Goal: Information Seeking & Learning: Understand process/instructions

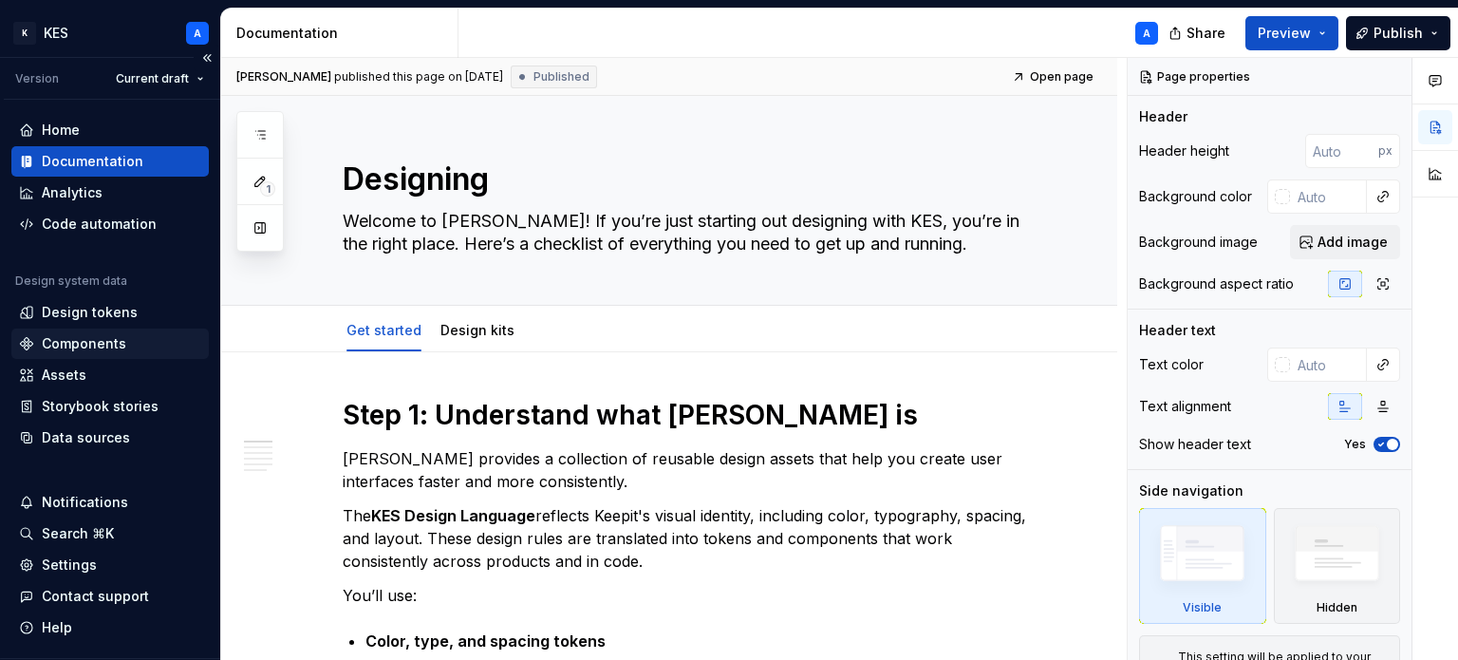
click at [111, 341] on div "Components" at bounding box center [84, 343] width 84 height 19
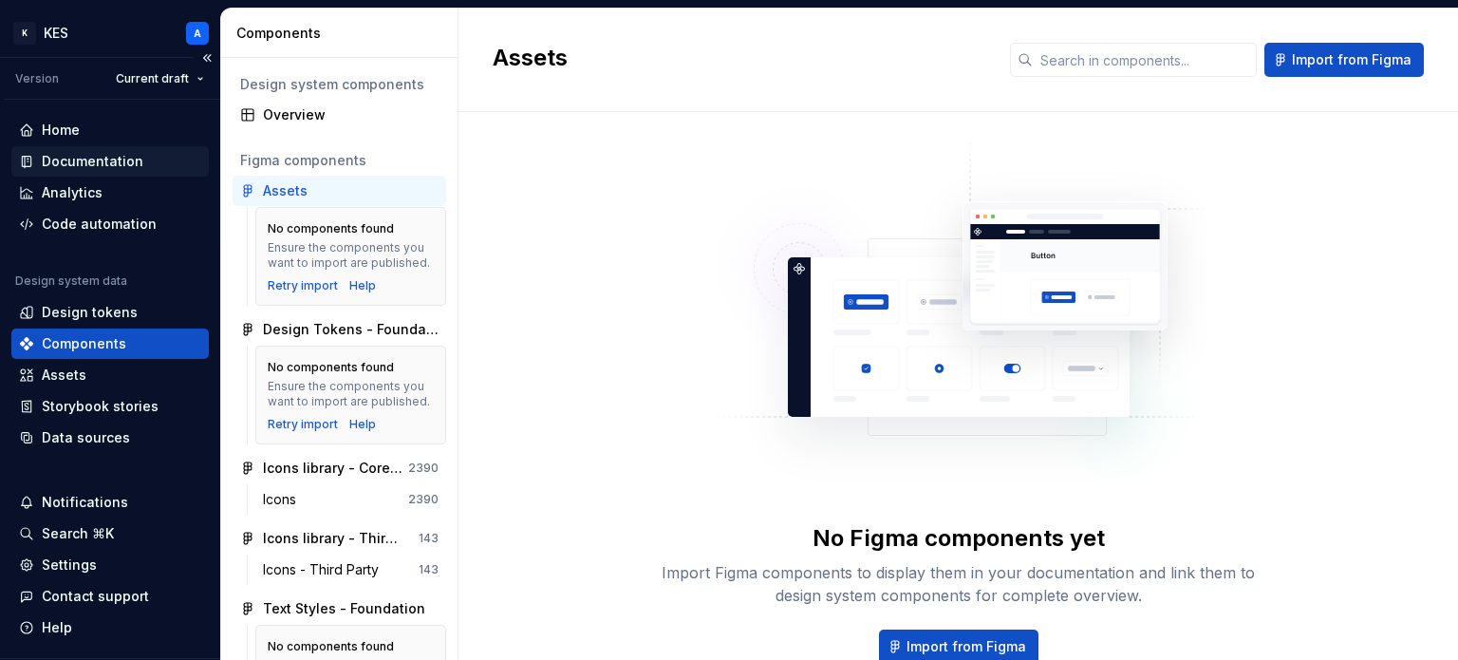
click at [110, 165] on div "Documentation" at bounding box center [93, 161] width 102 height 19
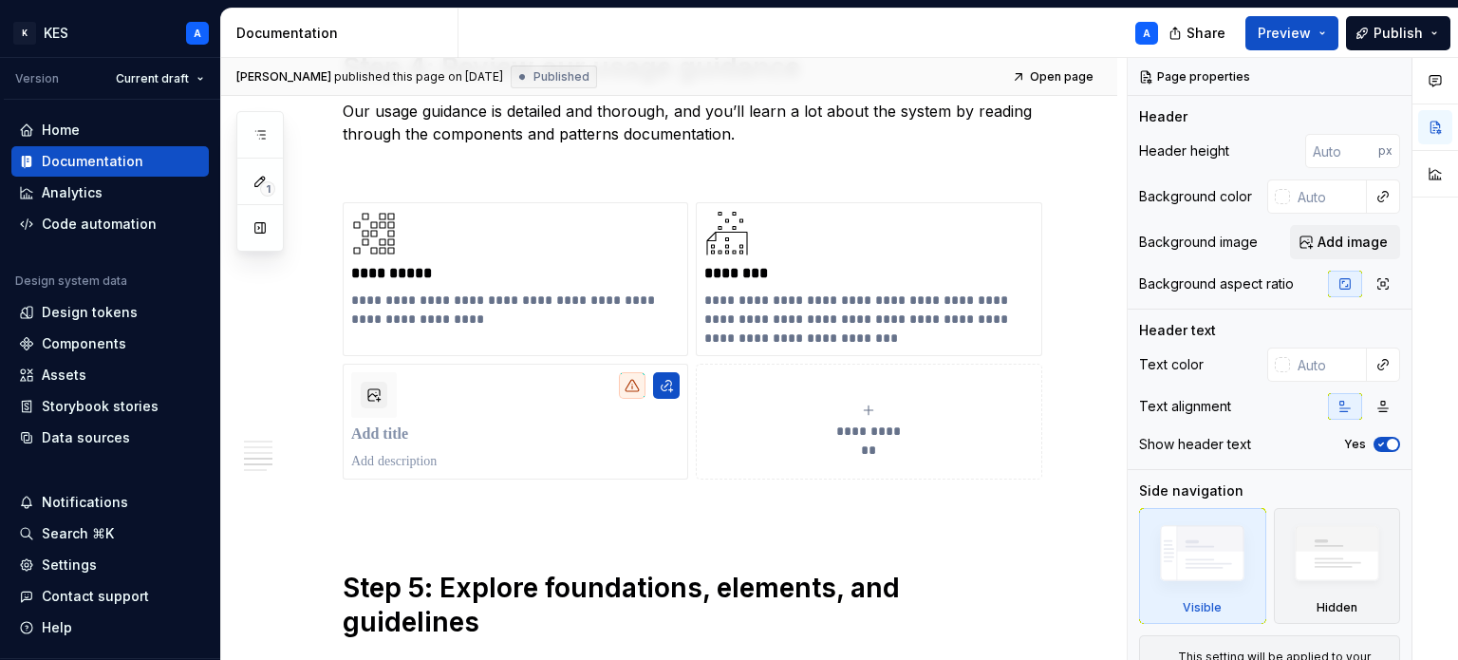
scroll to position [1625, 0]
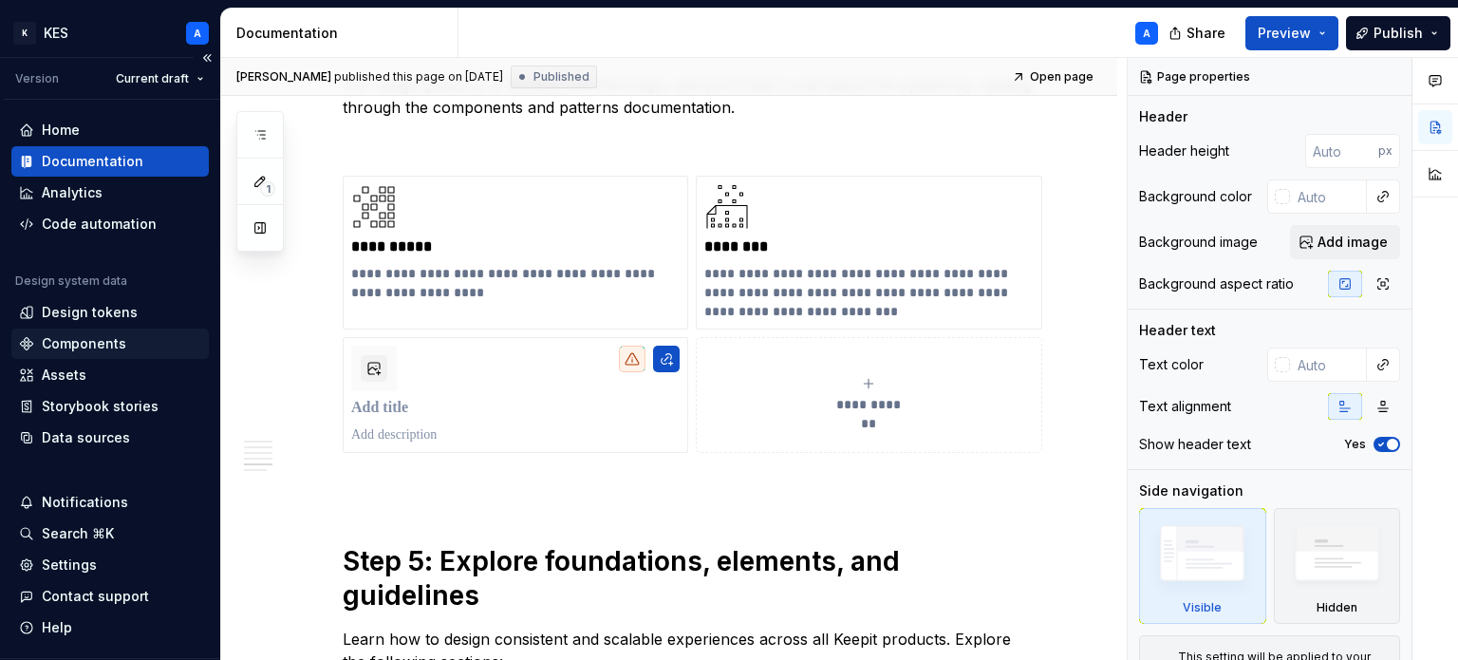
click at [88, 341] on div "Components" at bounding box center [84, 343] width 84 height 19
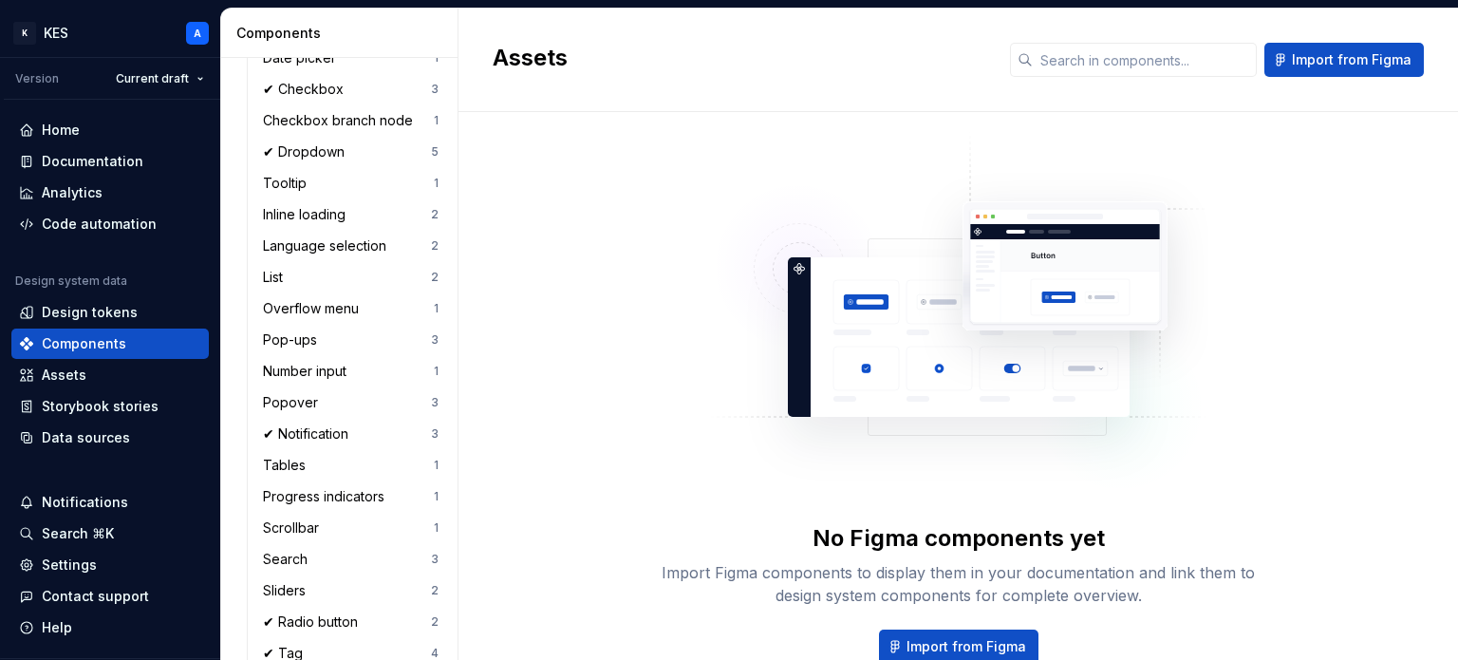
scroll to position [983, 0]
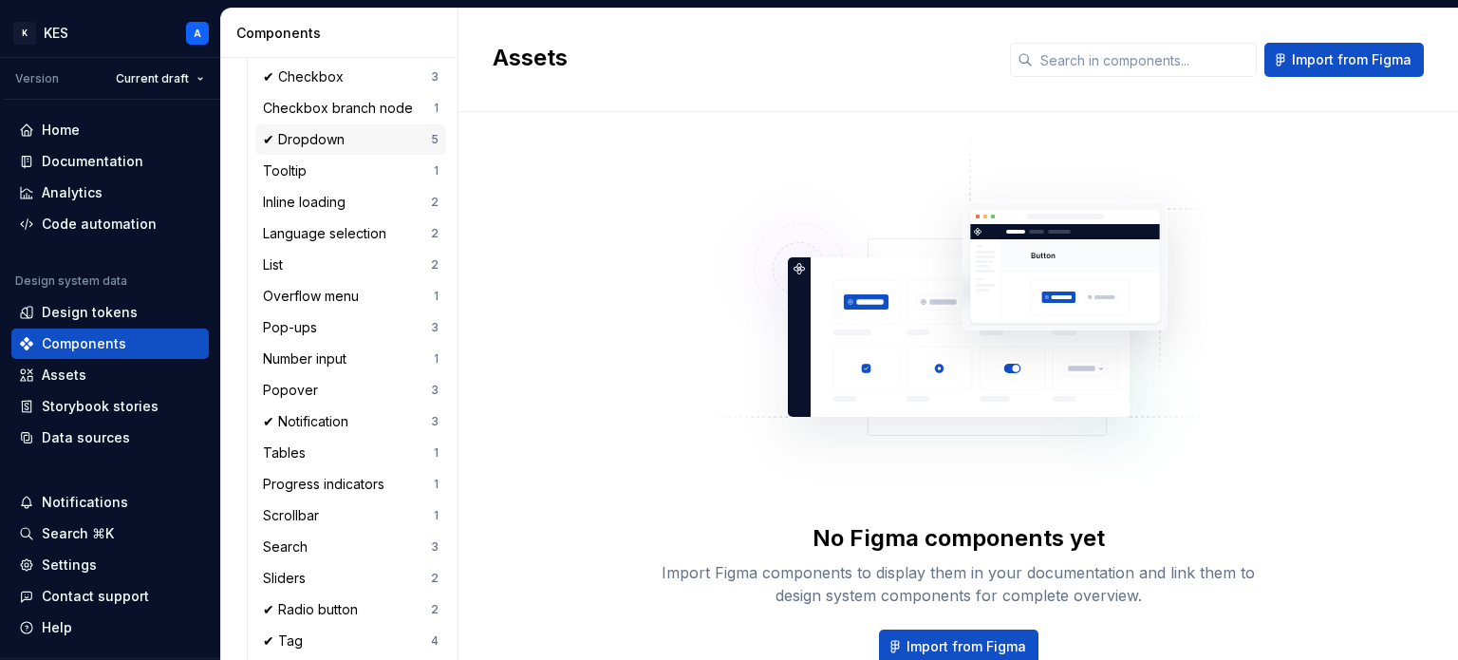
click at [323, 136] on div "✔ Dropdown" at bounding box center [307, 139] width 89 height 19
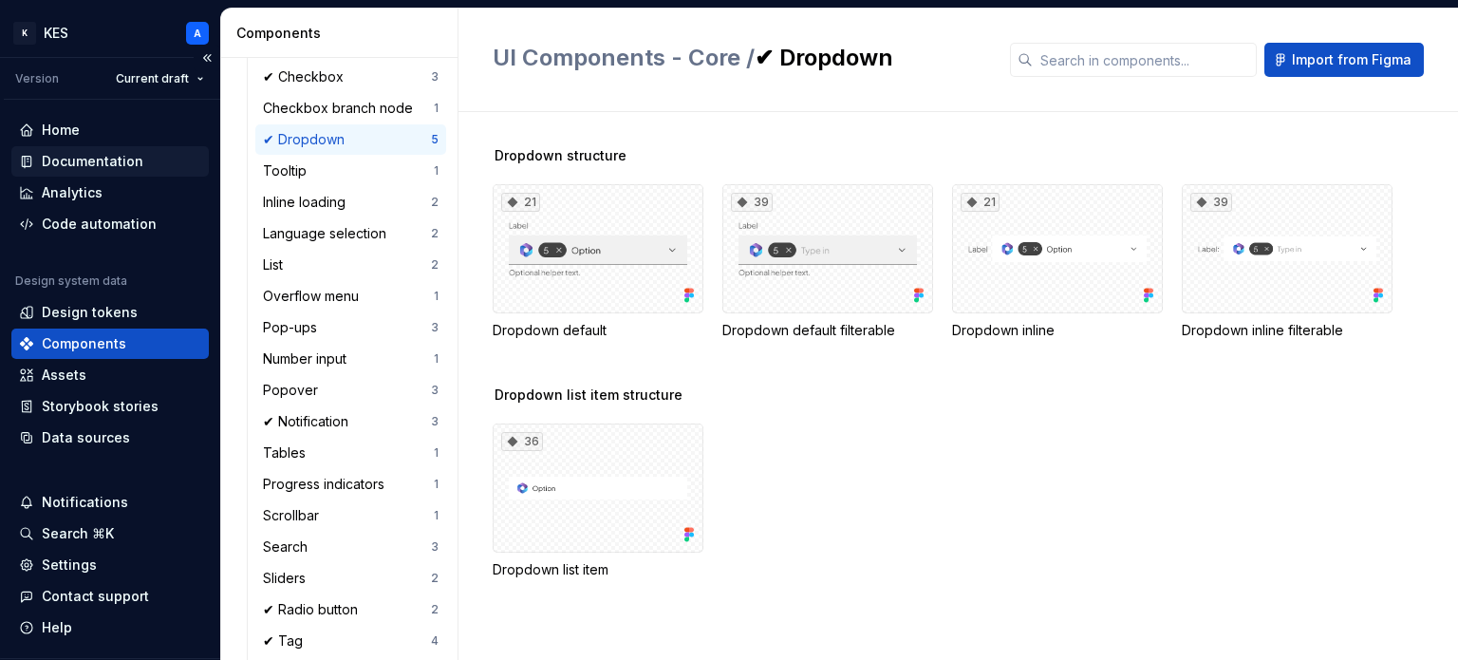
click at [126, 161] on div "Documentation" at bounding box center [93, 161] width 102 height 19
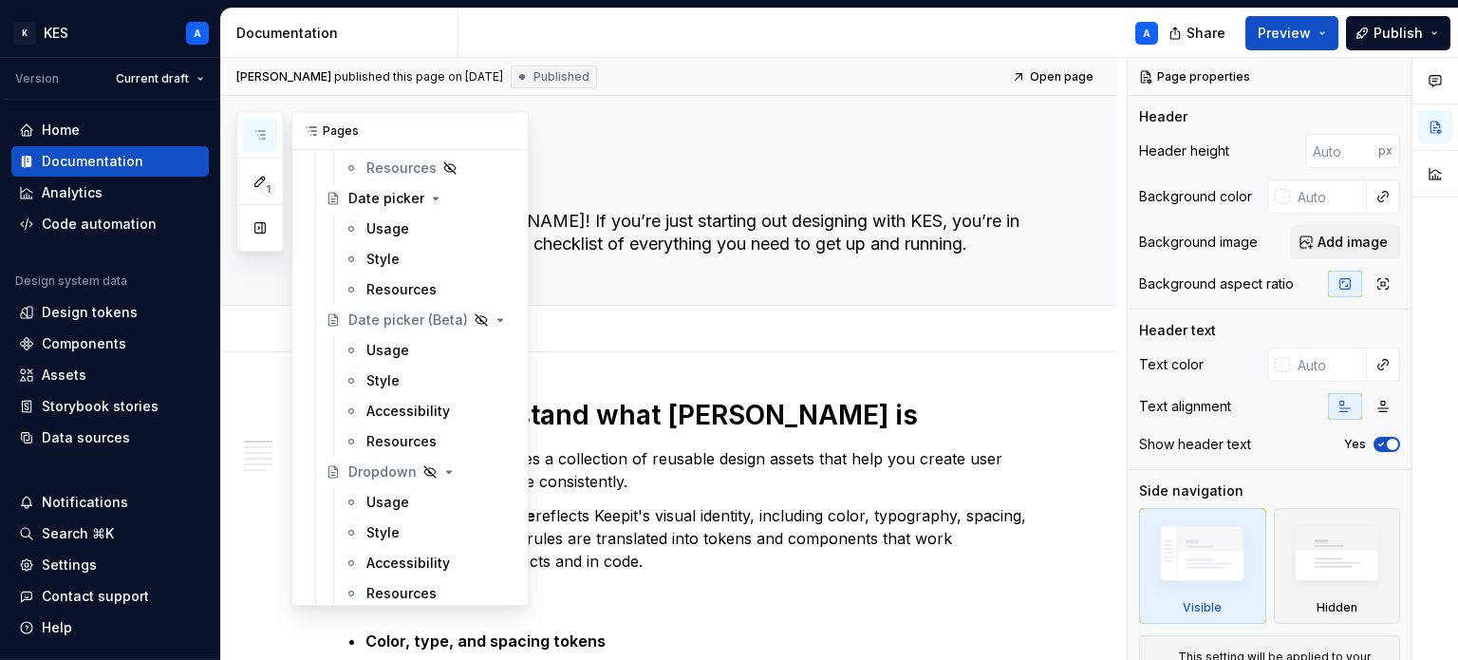
scroll to position [4782, 0]
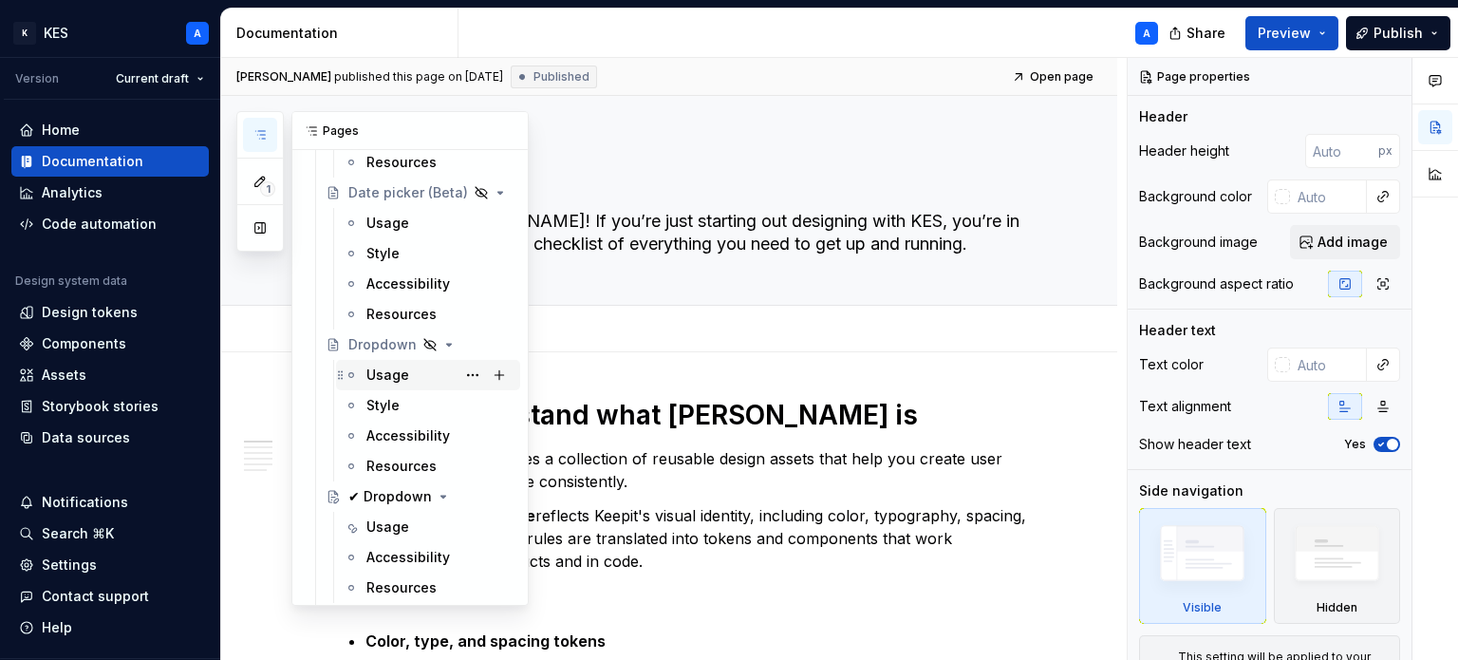
click at [376, 367] on div "Usage" at bounding box center [387, 374] width 43 height 19
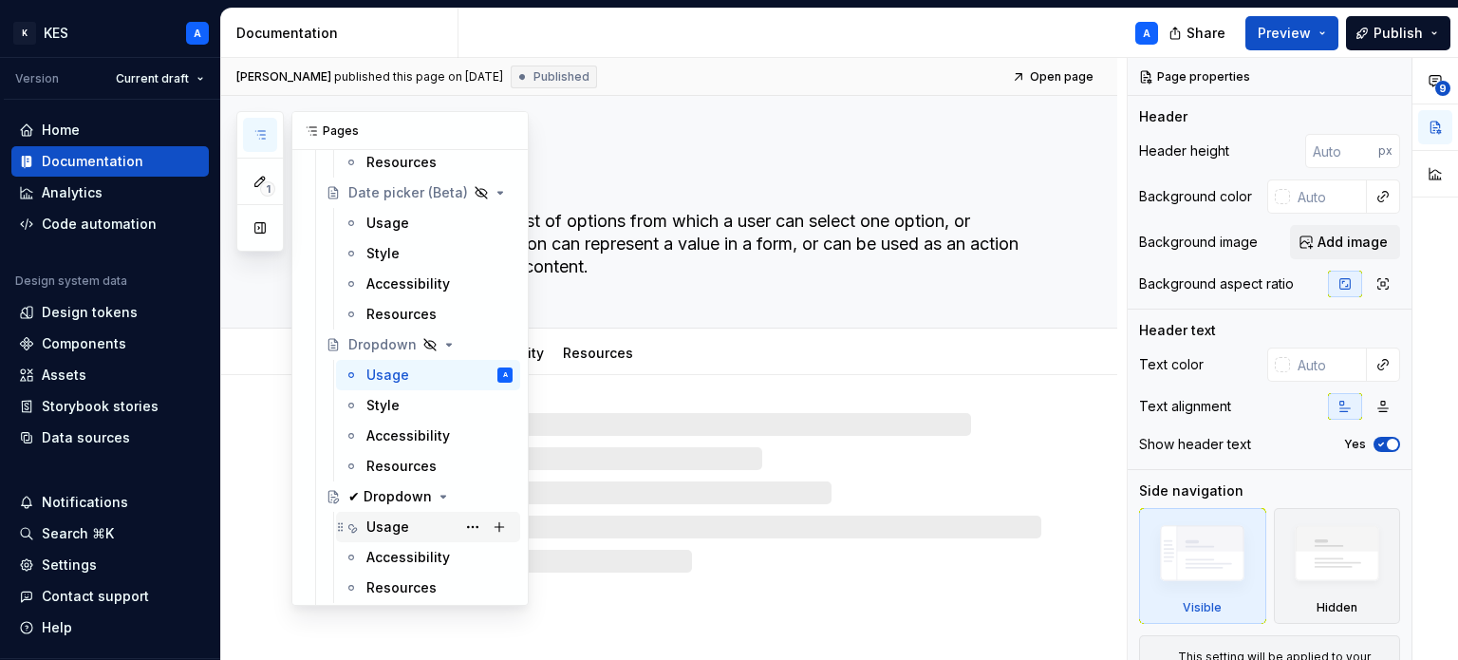
click at [394, 524] on div "Usage" at bounding box center [387, 526] width 43 height 19
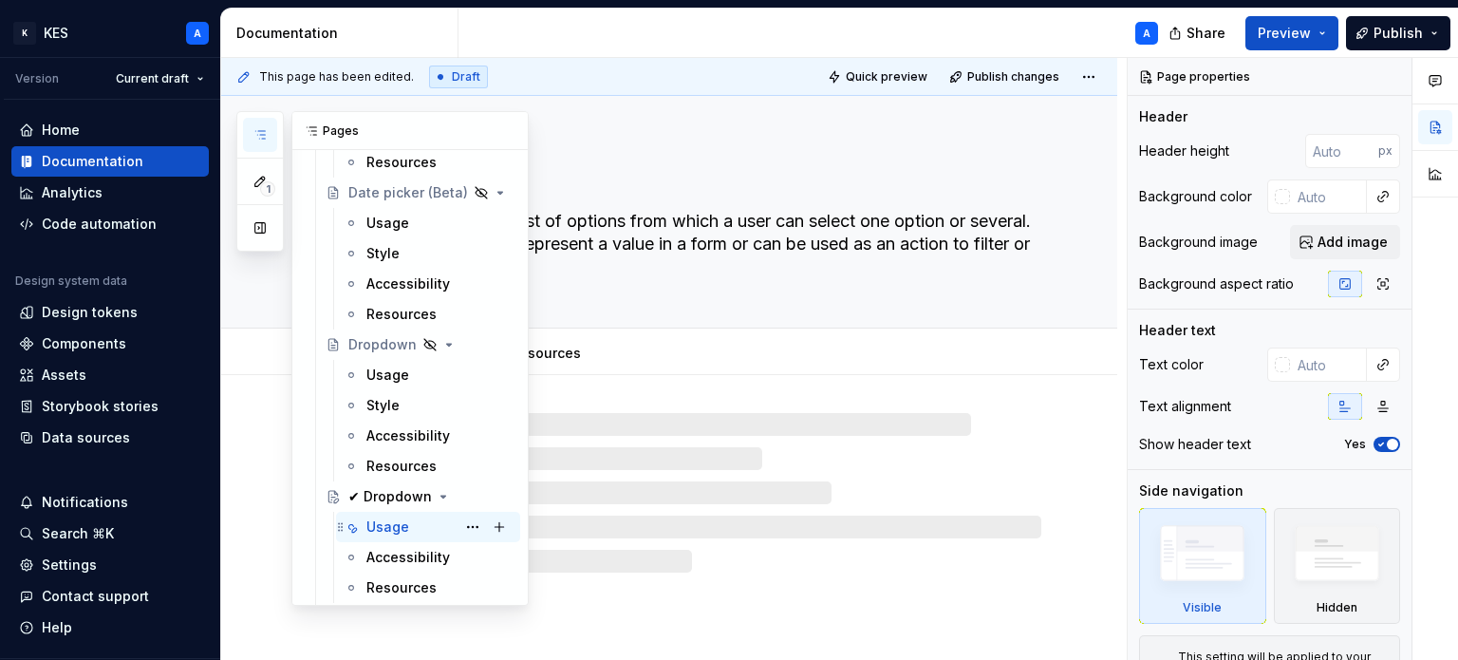
click at [387, 530] on div "Usage" at bounding box center [387, 526] width 43 height 19
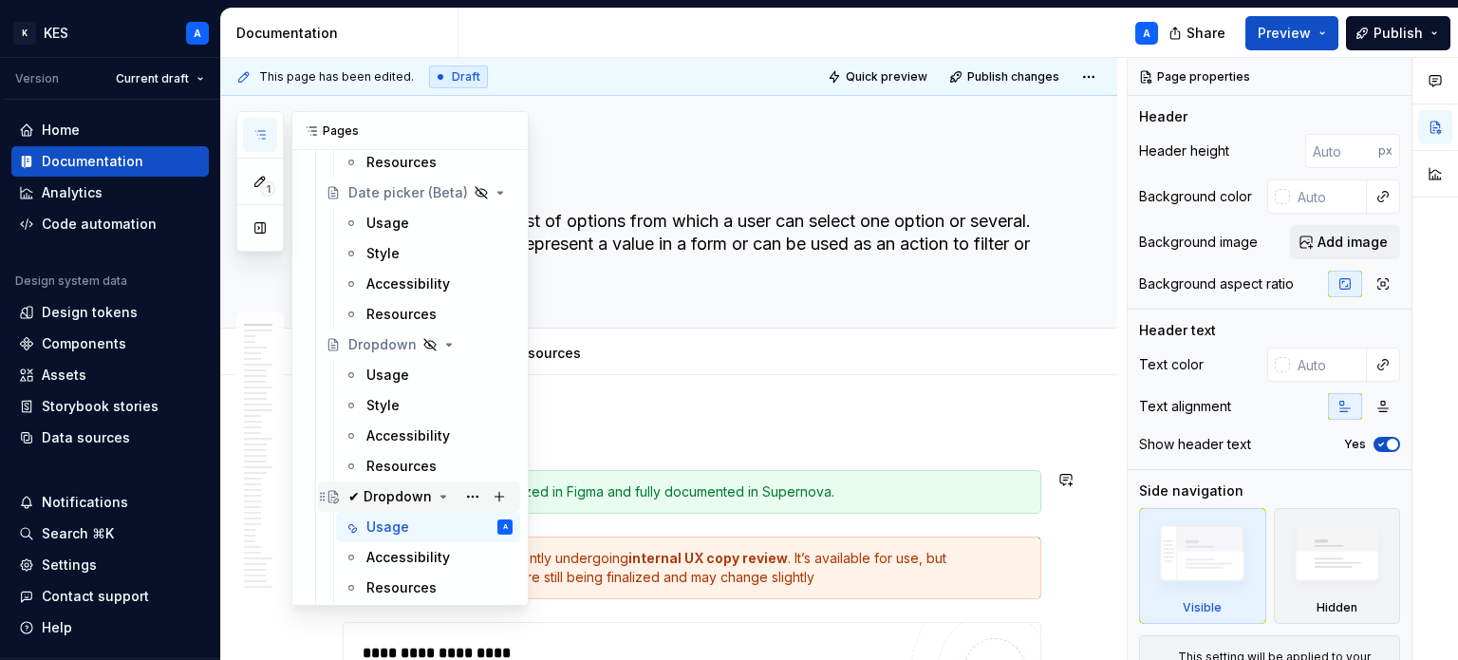
click at [392, 495] on div "✔ Dropdown" at bounding box center [390, 496] width 84 height 19
click at [440, 346] on icon "Page tree" at bounding box center [447, 344] width 15 height 15
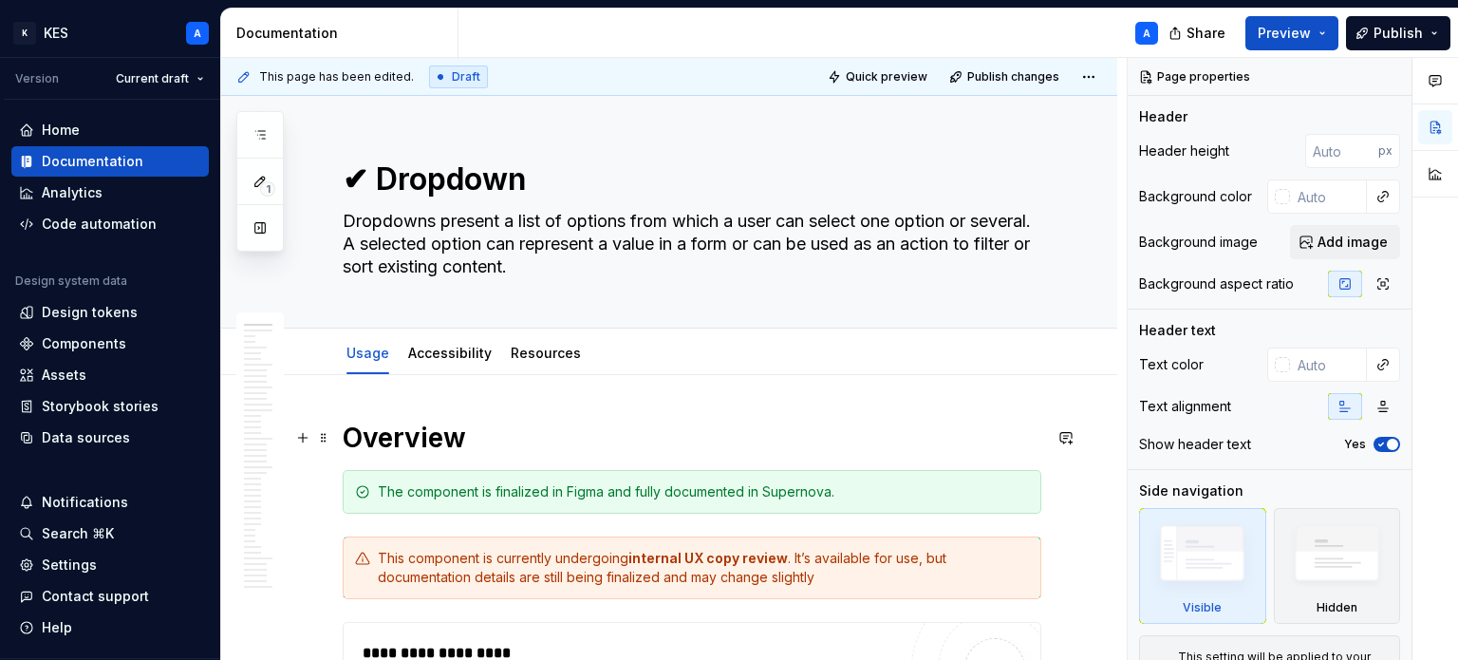
click at [760, 439] on h1 "Overview" at bounding box center [692, 437] width 698 height 34
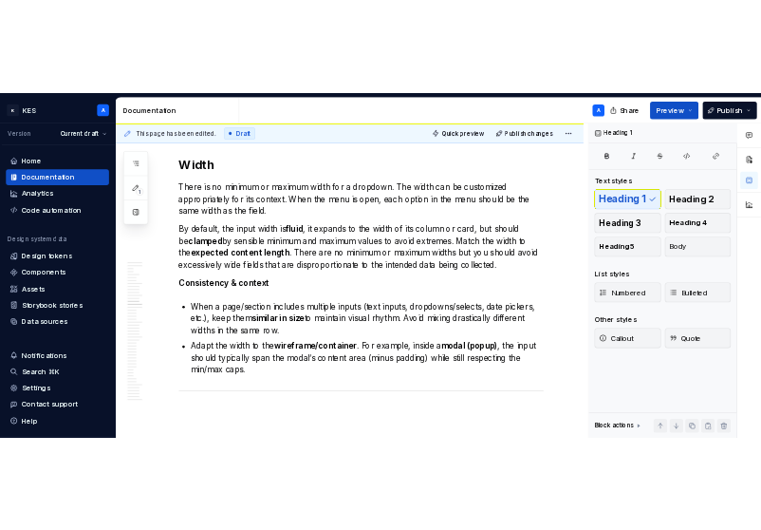
scroll to position [6872, 0]
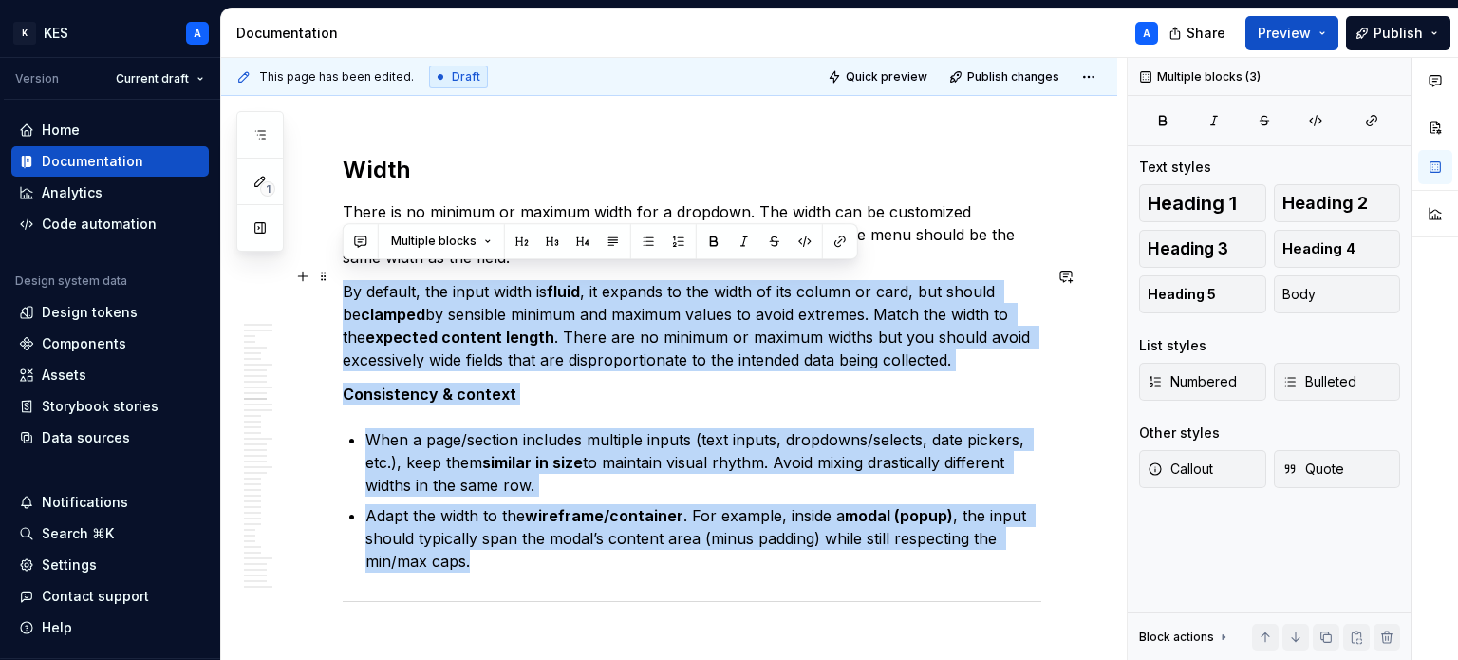
drag, startPoint x: 558, startPoint y: 545, endPoint x: 342, endPoint y: 287, distance: 336.8
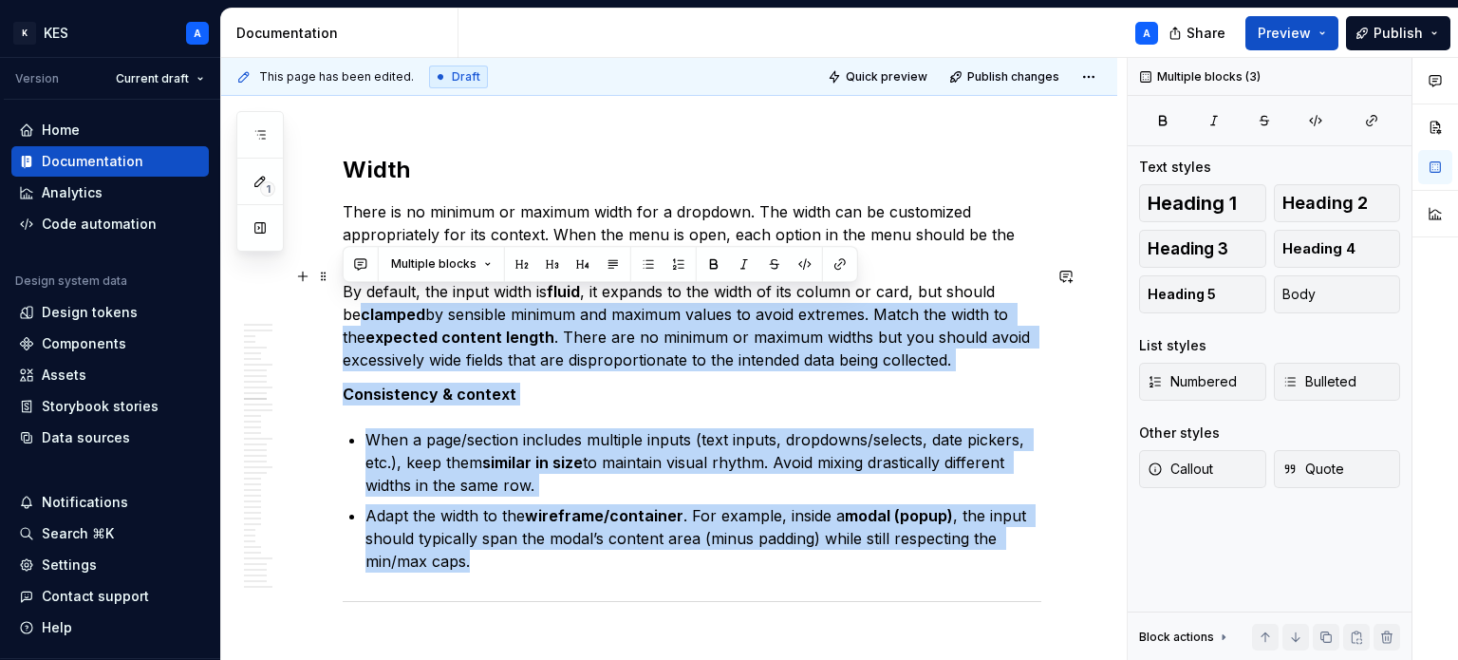
copy div "clamped by sensible minimum and maximum values to avoid extremes. Match the wid…"
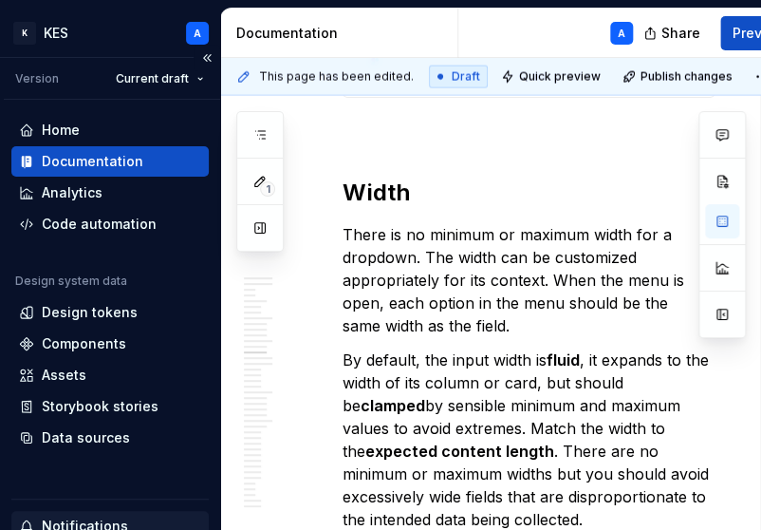
scroll to position [6918, 0]
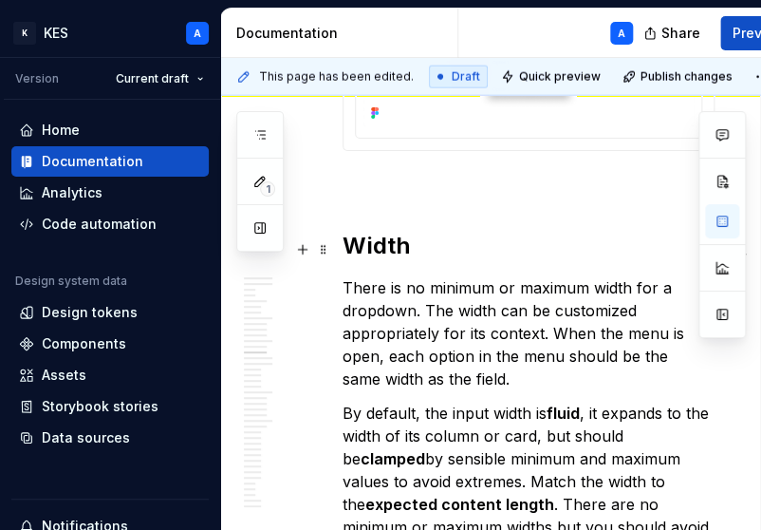
click at [457, 276] on p "There is no minimum or maximum width for a dropdown. The width can be customize…" at bounding box center [529, 333] width 372 height 114
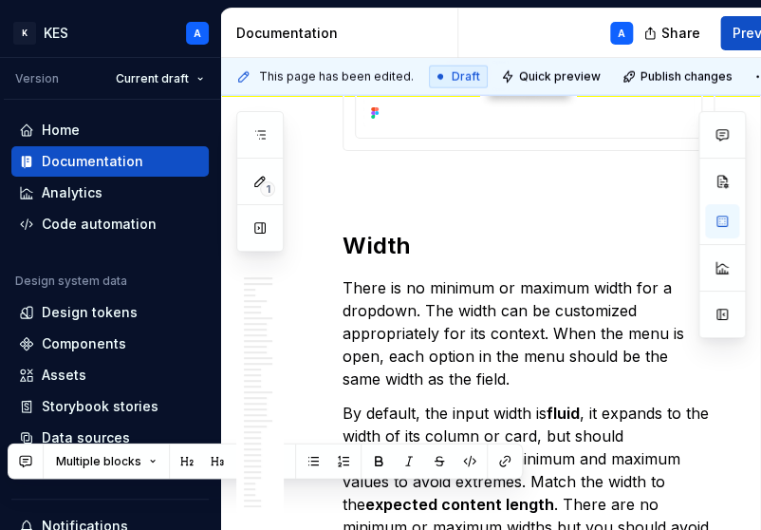
scroll to position [7318, 0]
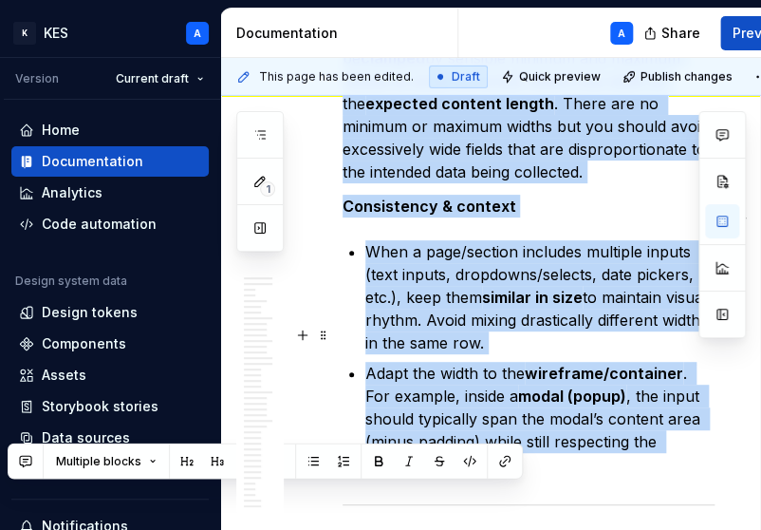
drag, startPoint x: 343, startPoint y: 371, endPoint x: 541, endPoint y: 420, distance: 204.4
copy div "By default, the input width is fluid , it expands to the width of its column or…"
click at [425, 255] on p "When a page/section includes multiple inputs (text inputs, dropdowns/selects, d…" at bounding box center [539, 297] width 349 height 114
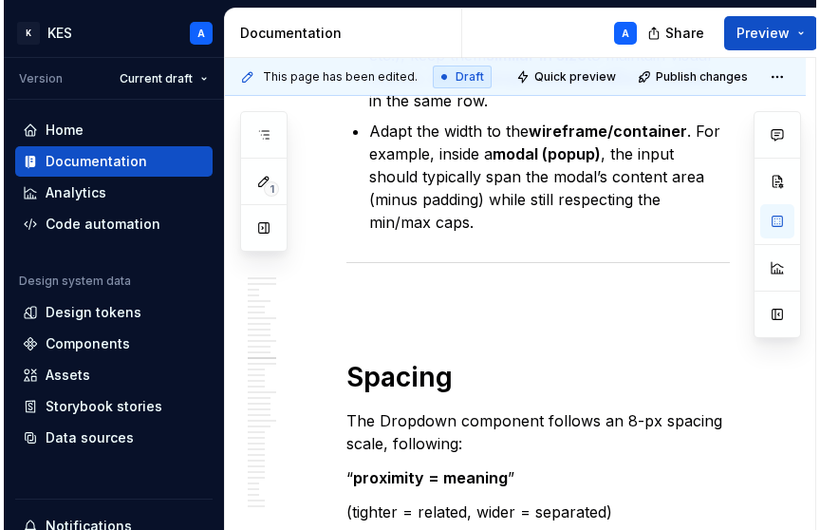
scroll to position [7447, 0]
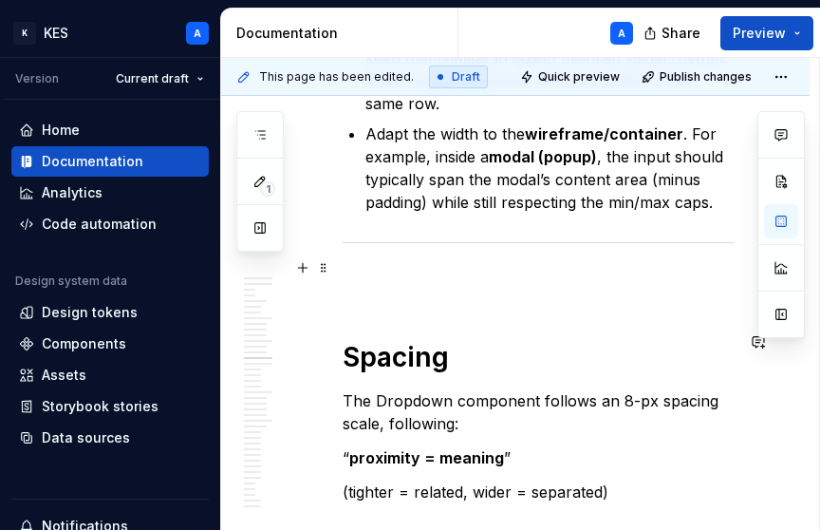
type textarea "*"
click at [561, 169] on p "Adapt the width to the wireframe/container . For example, inside a modal (popup…" at bounding box center [549, 167] width 368 height 91
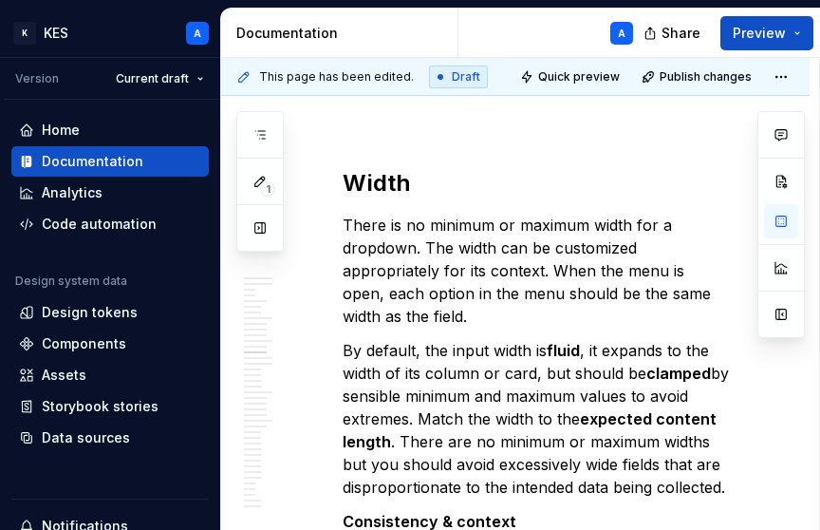
scroll to position [6915, 0]
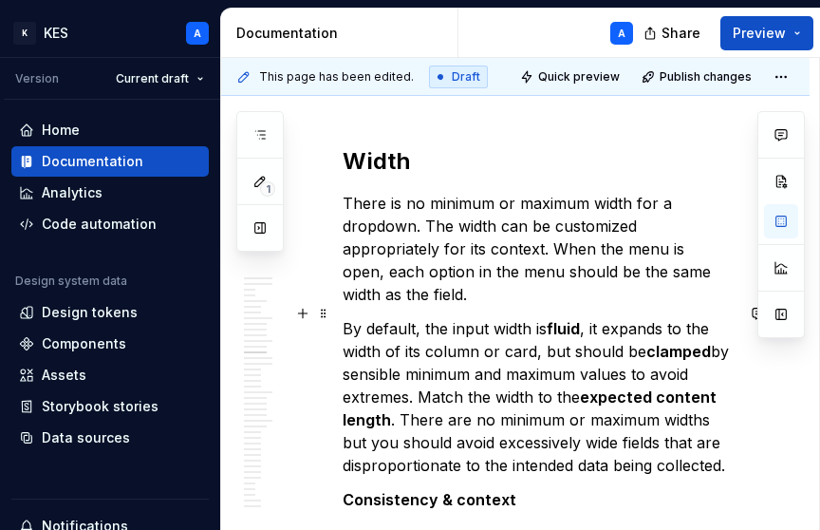
click at [602, 317] on p "By default, the input width is fluid , it expands to the width of its column or…" at bounding box center [538, 396] width 391 height 159
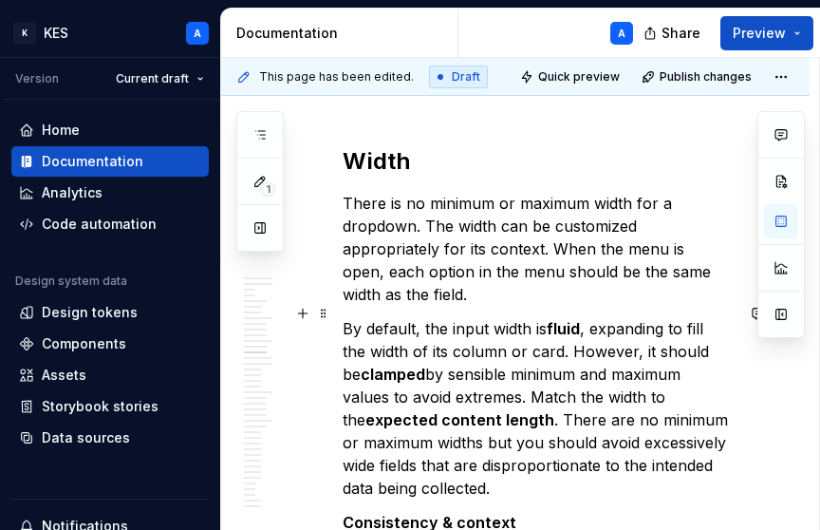
click at [478, 401] on p "By default, the input width is fluid , expanding to fill the width of its colum…" at bounding box center [538, 408] width 391 height 182
click at [484, 407] on p "By default, the input width is fluid , expanding to fill the width of its colum…" at bounding box center [538, 408] width 391 height 182
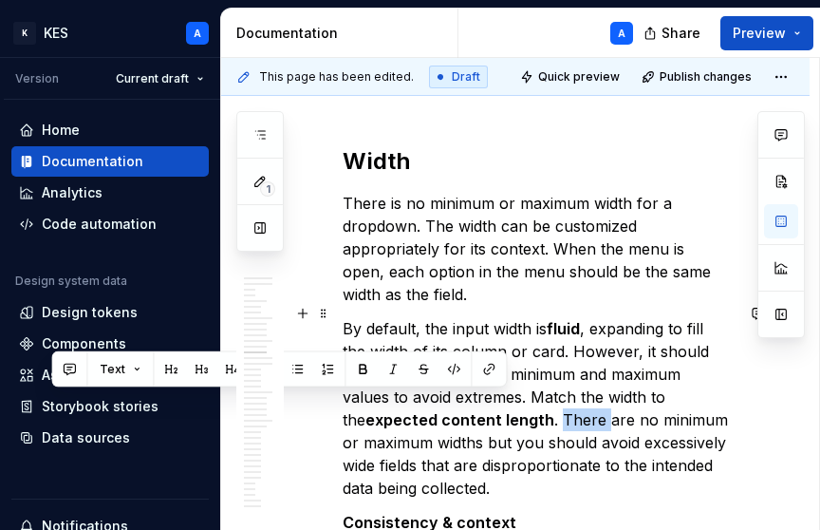
click at [484, 407] on p "By default, the input width is fluid , expanding to fill the width of its colum…" at bounding box center [538, 408] width 391 height 182
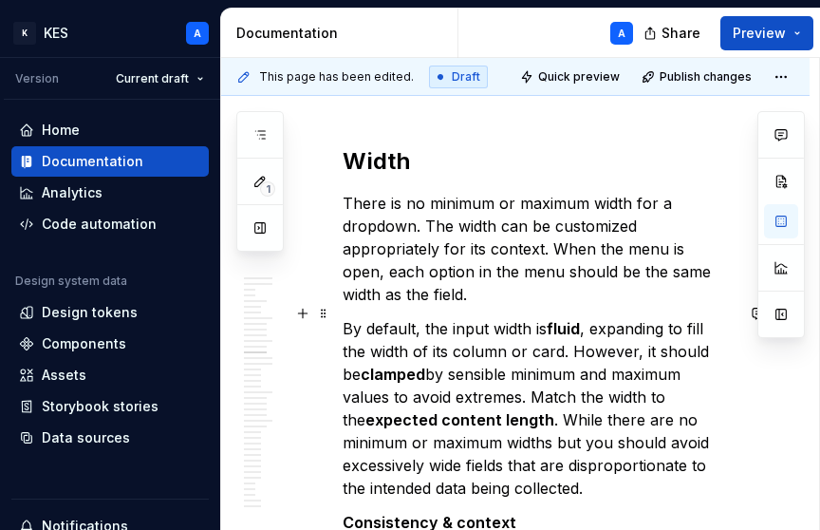
click at [478, 424] on p "By default, the input width is fluid , expanding to fill the width of its colum…" at bounding box center [538, 408] width 391 height 182
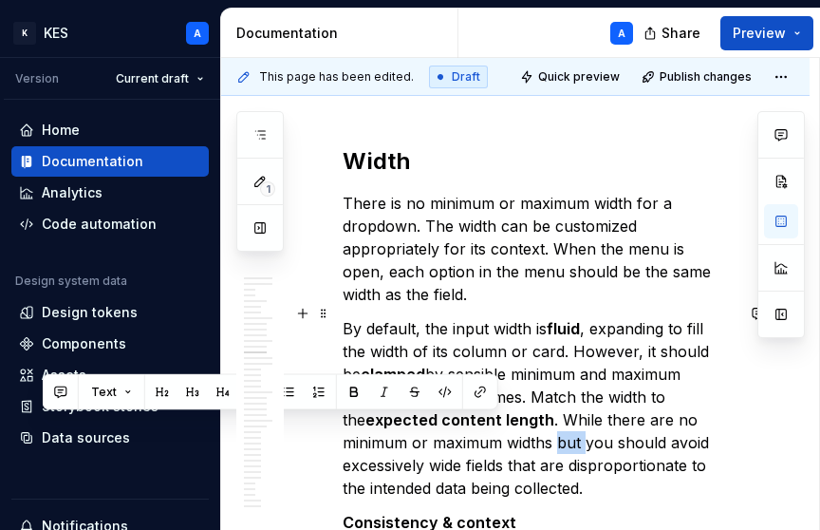
click at [478, 424] on p "By default, the input width is fluid , expanding to fill the width of its colum…" at bounding box center [538, 408] width 391 height 182
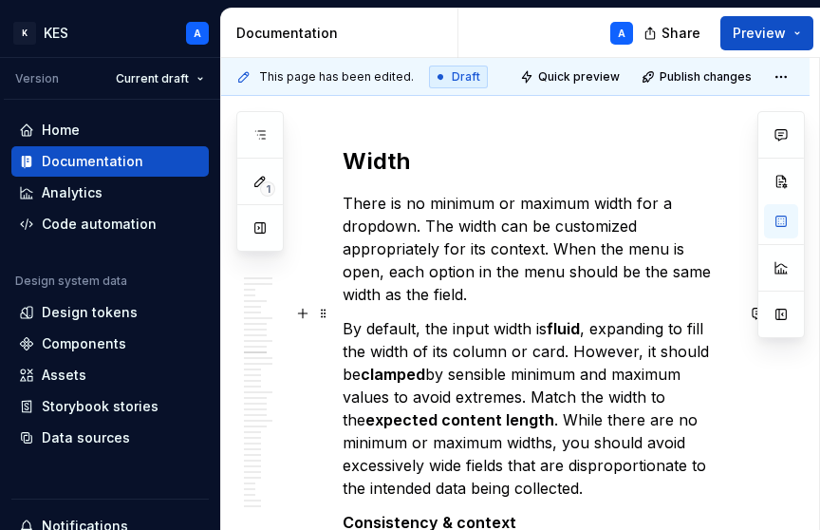
click at [512, 458] on p "By default, the input width is fluid , expanding to fill the width of its colum…" at bounding box center [538, 408] width 391 height 182
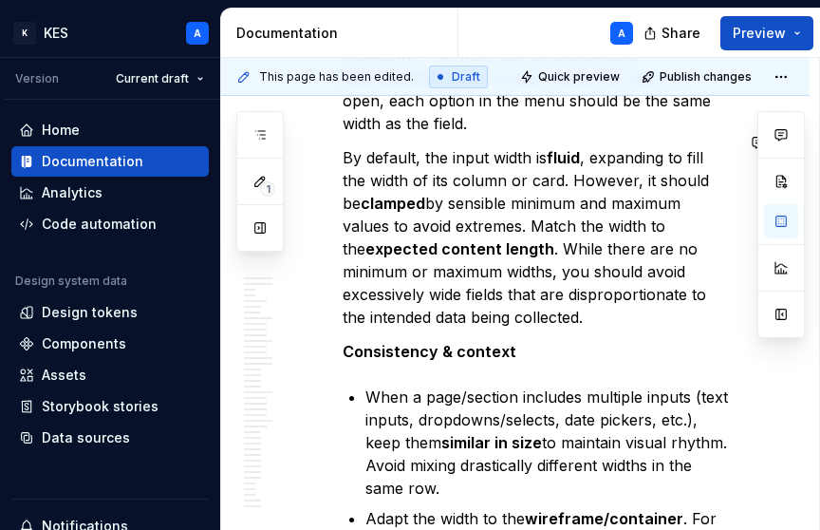
scroll to position [7109, 0]
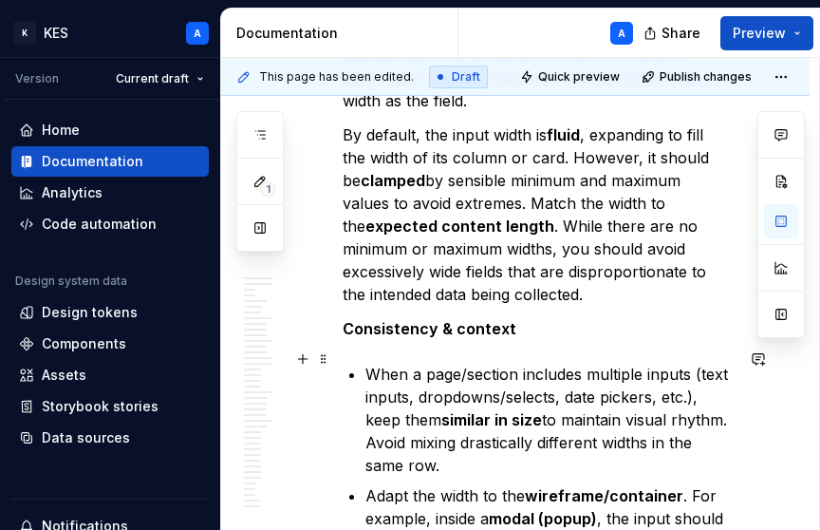
click at [467, 363] on p "When a page/section includes multiple inputs (text inputs, dropdowns/selects, d…" at bounding box center [549, 420] width 368 height 114
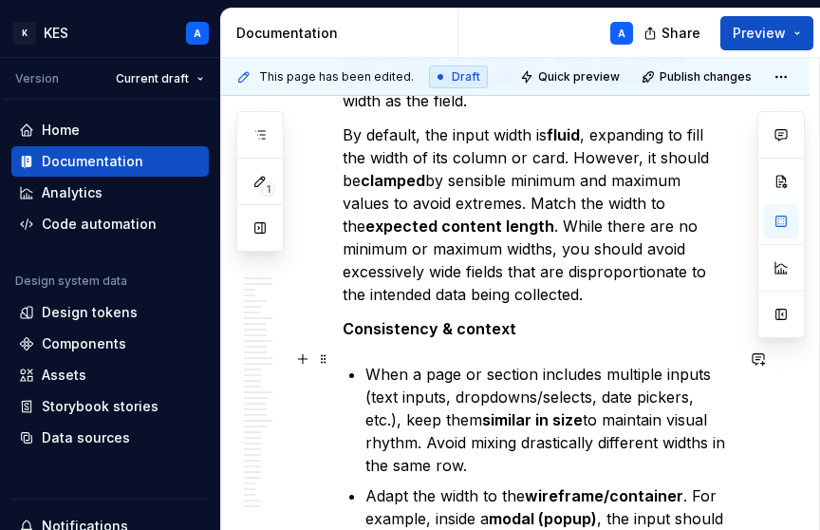
click at [578, 363] on p "When a page or section includes multiple inputs (text inputs, dropdowns/selects…" at bounding box center [549, 420] width 368 height 114
click at [372, 379] on p "When a page or section contains multiple inputs (text inputs, dropdowns/selects…" at bounding box center [549, 420] width 368 height 114
click at [524, 382] on p "When a page or section contains multiple inputs (text inputs, dropdowns/selects…" at bounding box center [549, 420] width 368 height 114
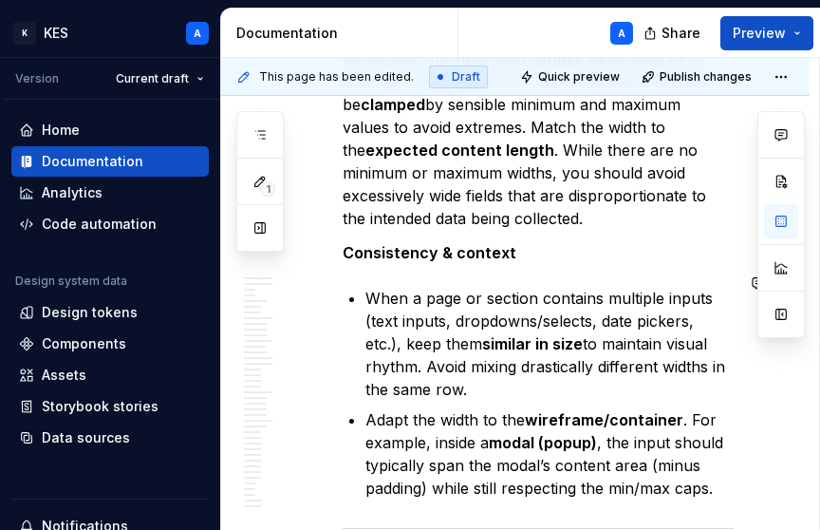
scroll to position [7207, 0]
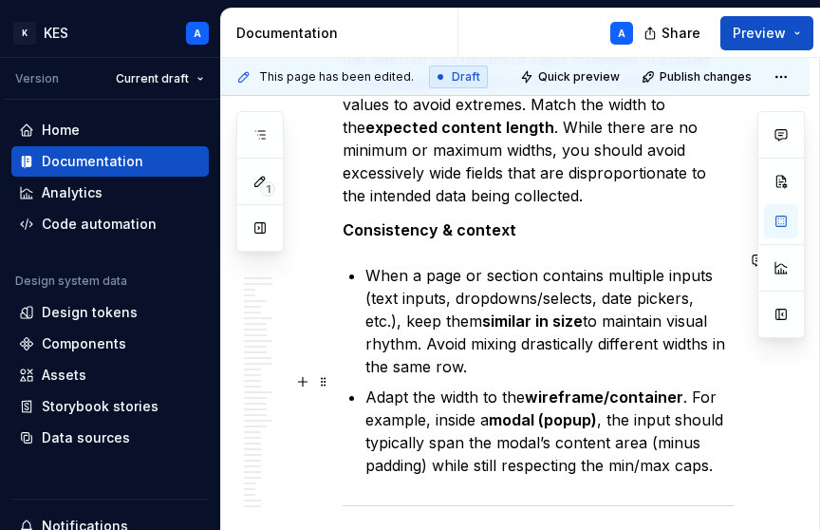
click at [573, 387] on strong "wireframe/container" at bounding box center [604, 396] width 158 height 19
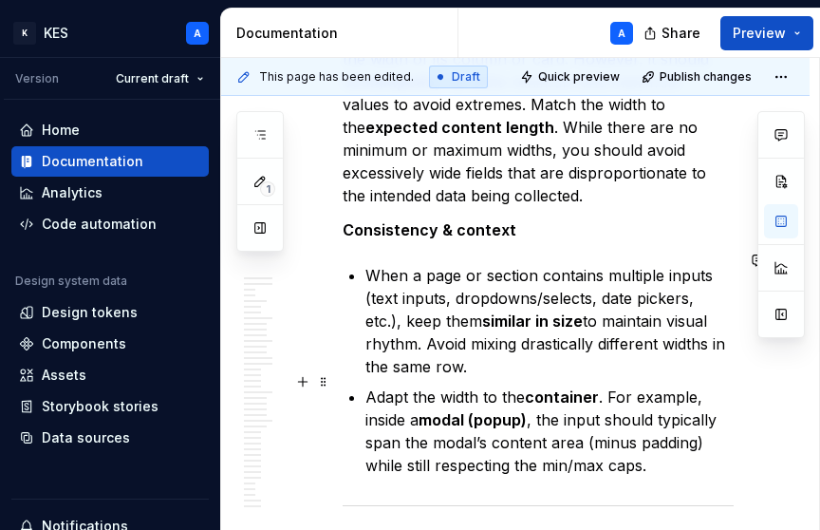
click at [509, 410] on strong "modal (popup)" at bounding box center [472, 419] width 108 height 19
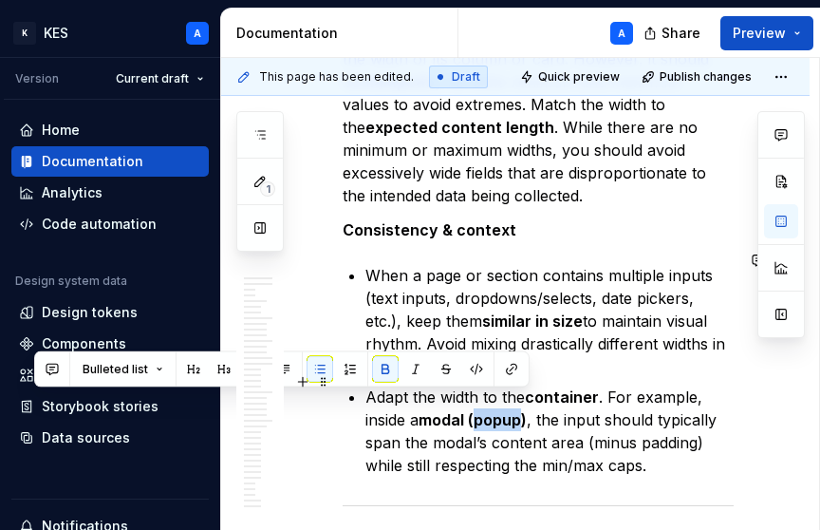
click at [509, 410] on strong "modal (popup)" at bounding box center [472, 419] width 108 height 19
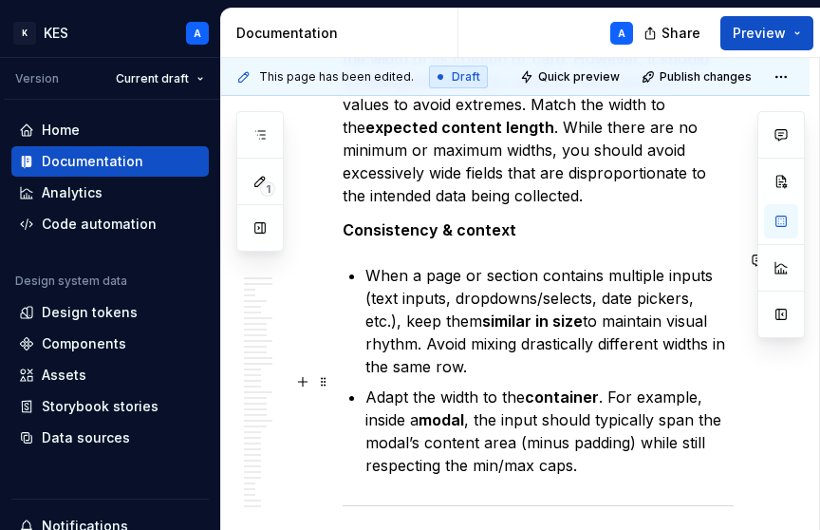
click at [632, 428] on p "Adapt the width to the container . For example, inside a modal , the input shou…" at bounding box center [549, 430] width 368 height 91
click at [550, 446] on p "Adapt the width to the container . For example, inside a modal , the input shou…" at bounding box center [549, 430] width 368 height 91
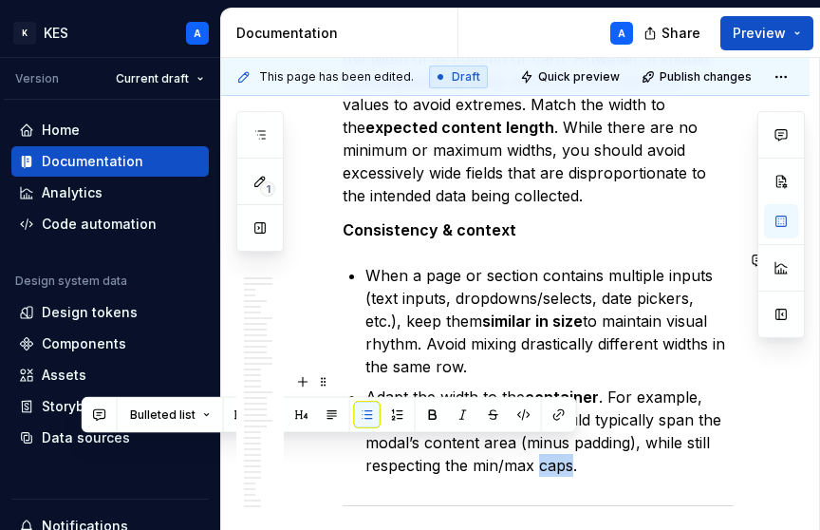
click at [550, 446] on p "Adapt the width to the container . For example, inside a modal , the input shou…" at bounding box center [549, 430] width 368 height 91
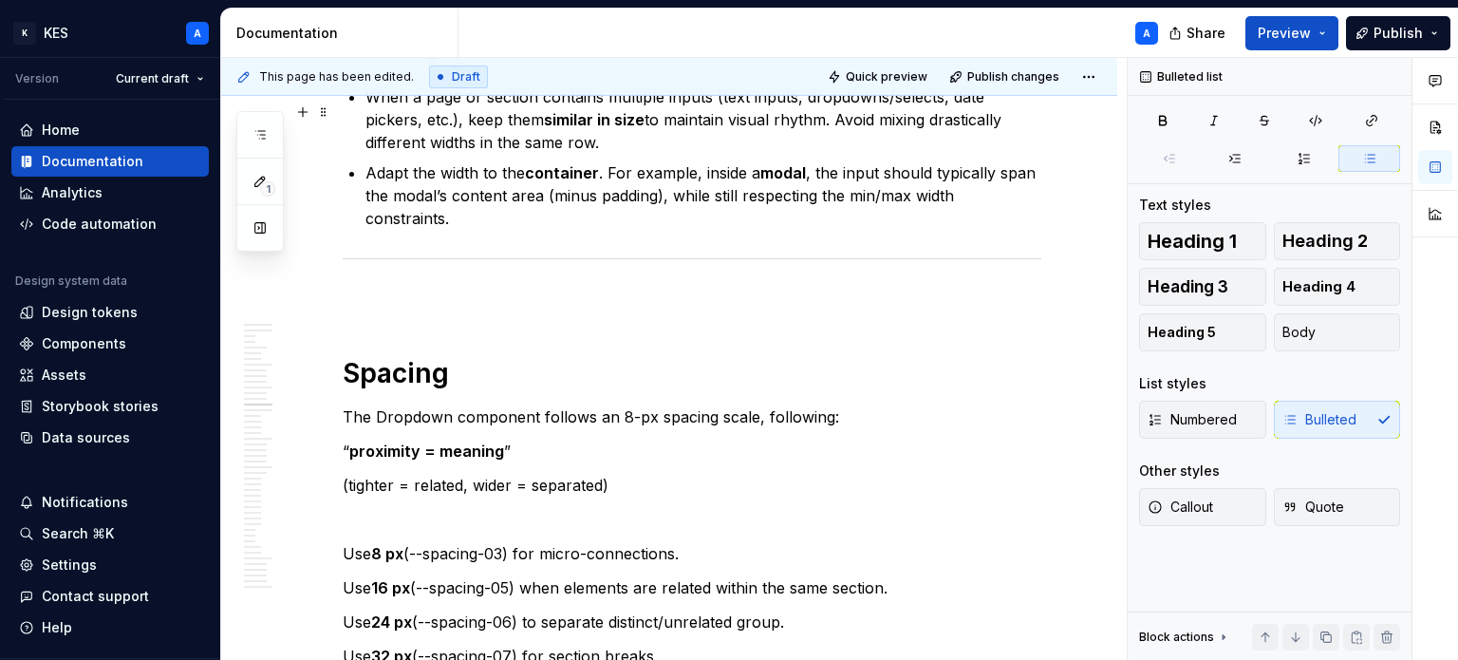
scroll to position [7238, 0]
click at [1021, 294] on p at bounding box center [692, 299] width 698 height 23
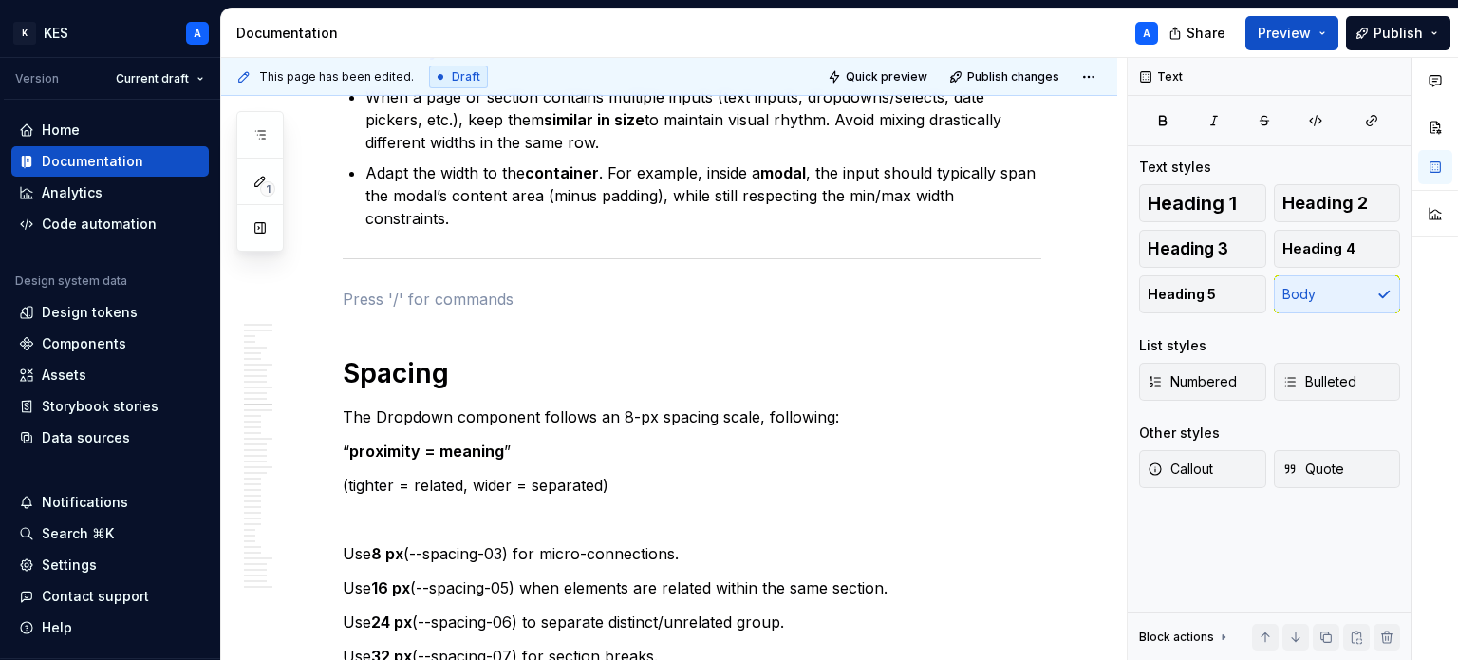
scroll to position [7716, 0]
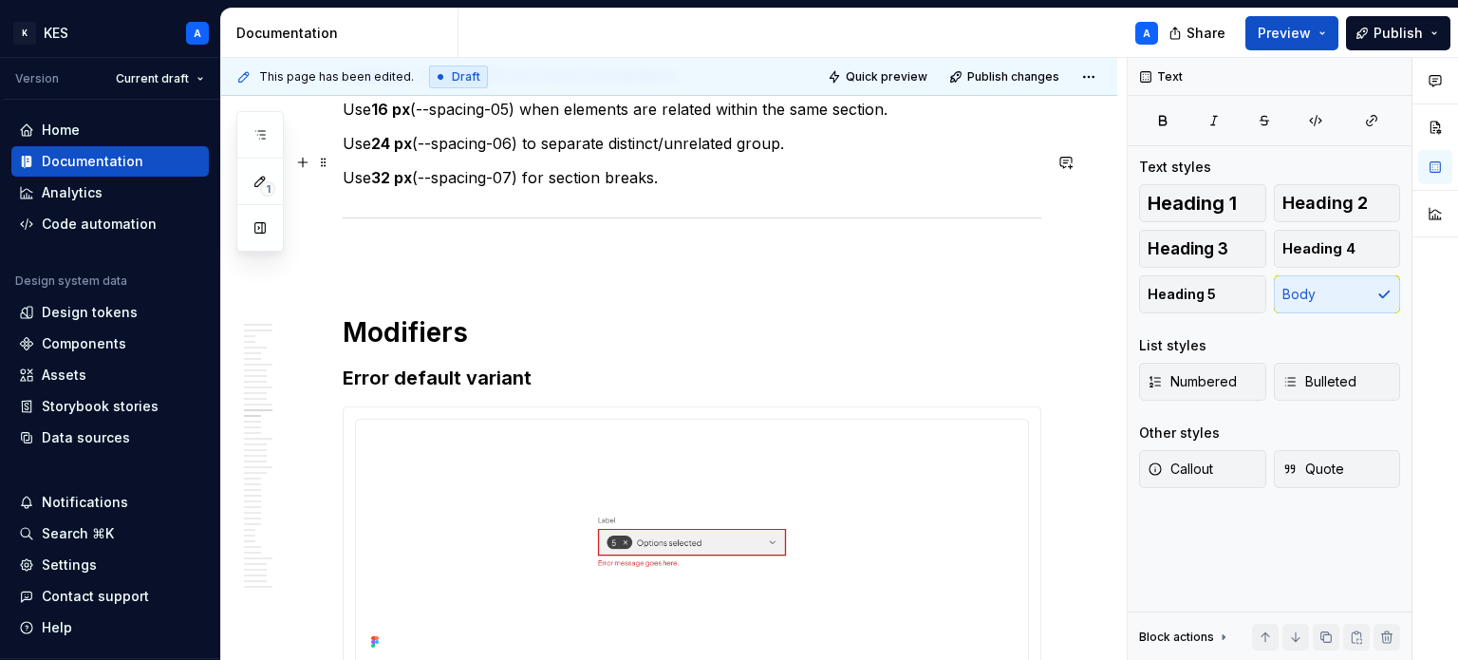
click at [685, 166] on p "Use 32 px (--spacing-07) for section breaks." at bounding box center [692, 177] width 698 height 23
click at [1396, 71] on button "button" at bounding box center [1392, 77] width 27 height 27
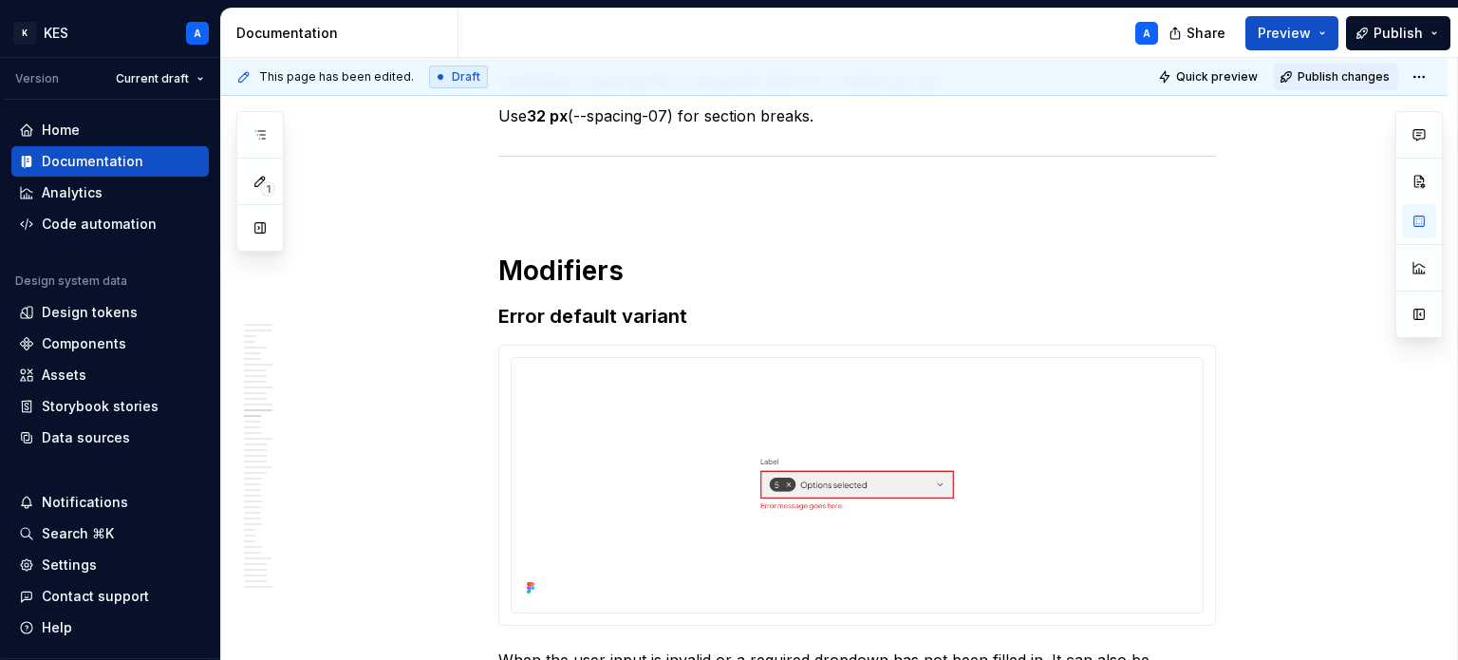
scroll to position [7640, 0]
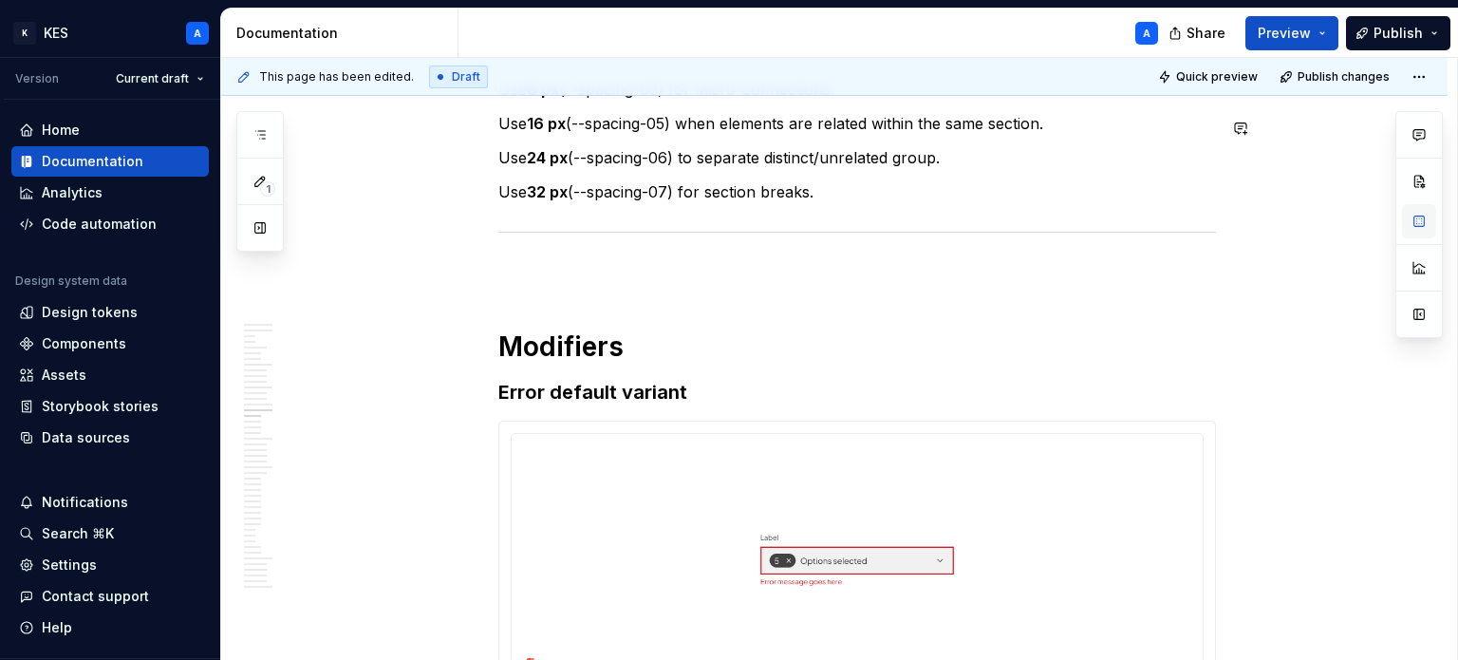
click at [1407, 223] on button "button" at bounding box center [1419, 221] width 34 height 34
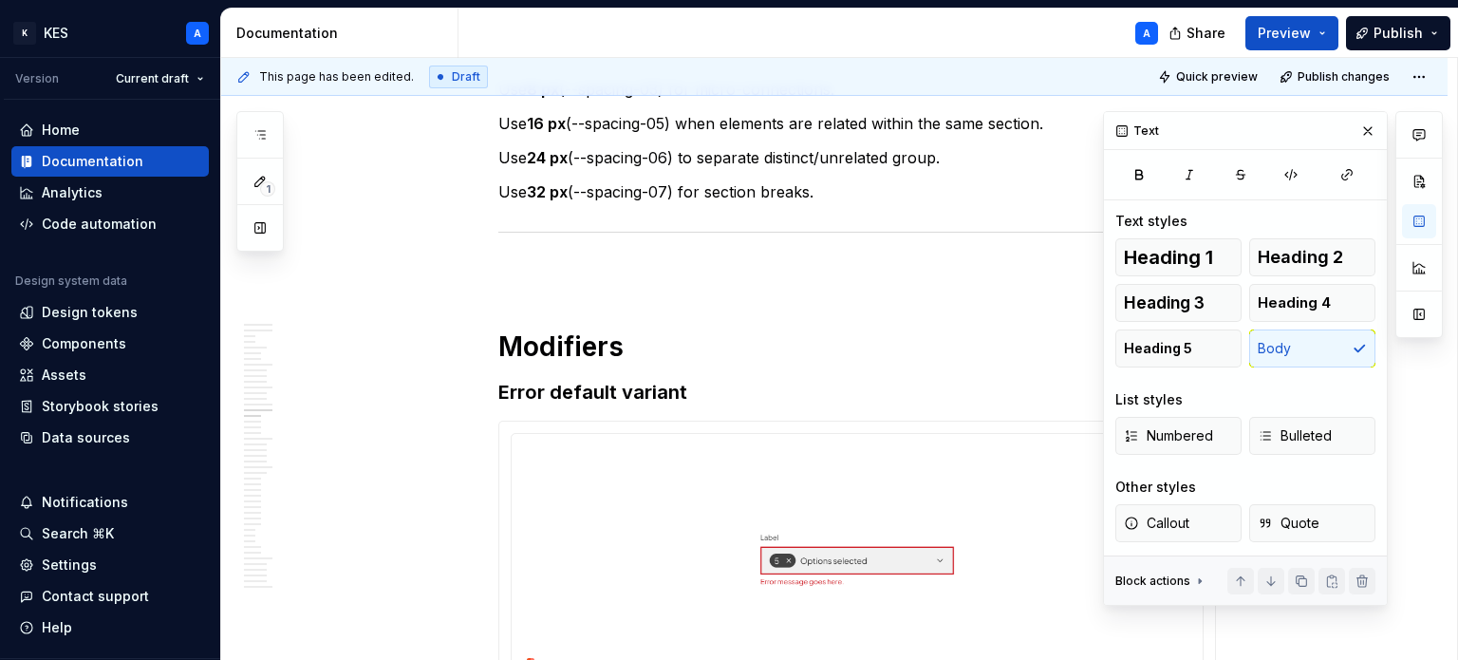
click at [1420, 228] on button "button" at bounding box center [1419, 221] width 34 height 34
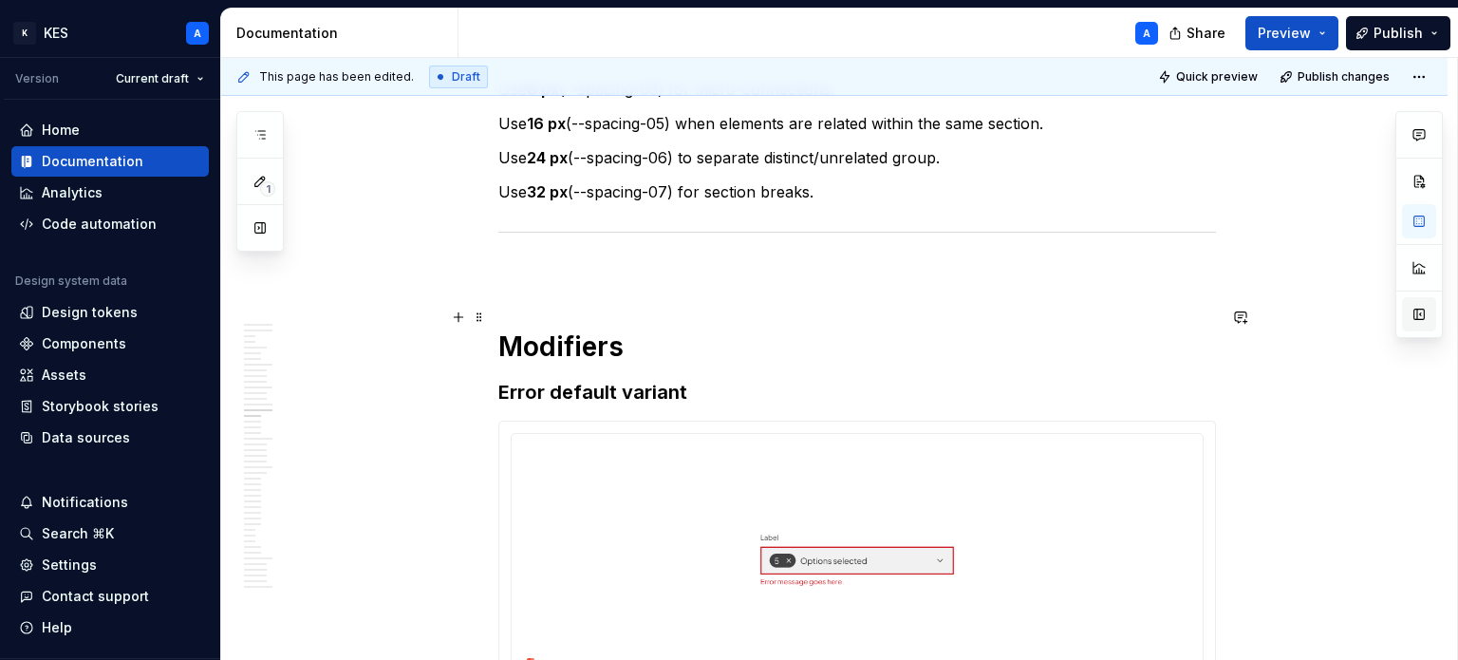
click at [1419, 310] on button "button" at bounding box center [1419, 314] width 34 height 34
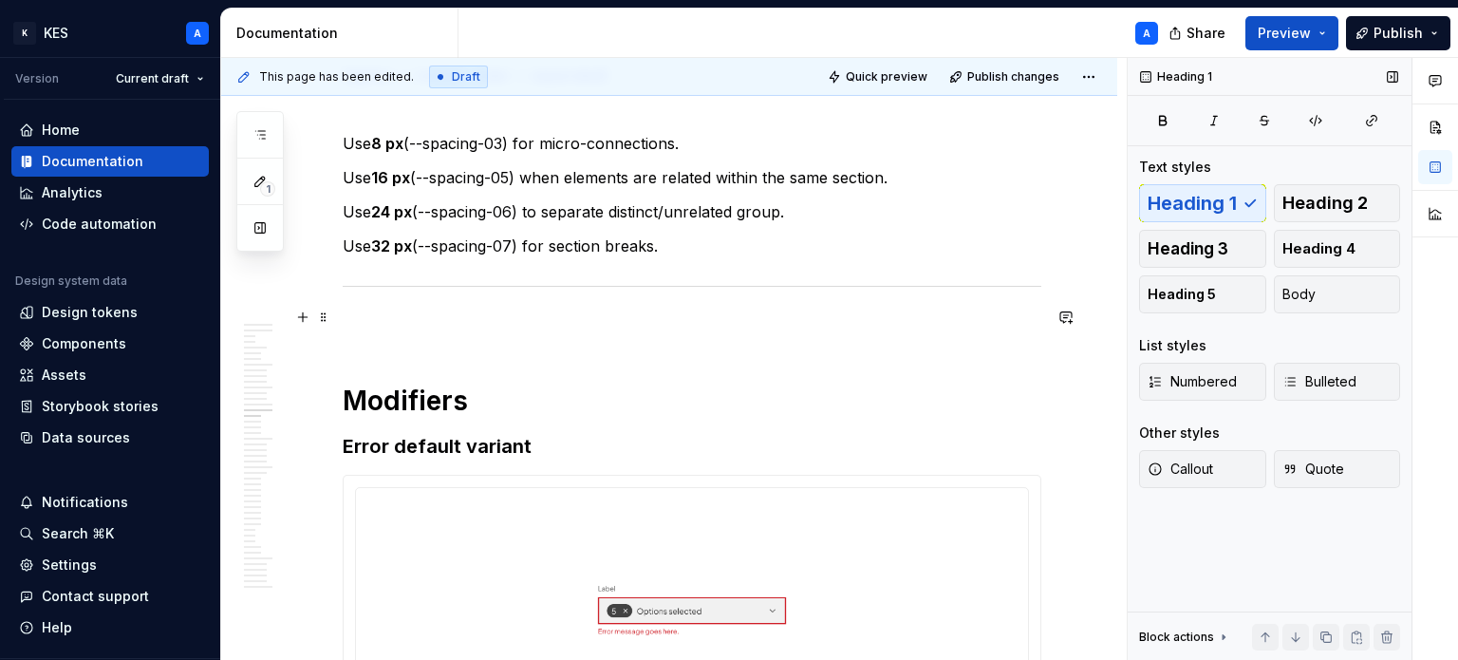
scroll to position [7716, 0]
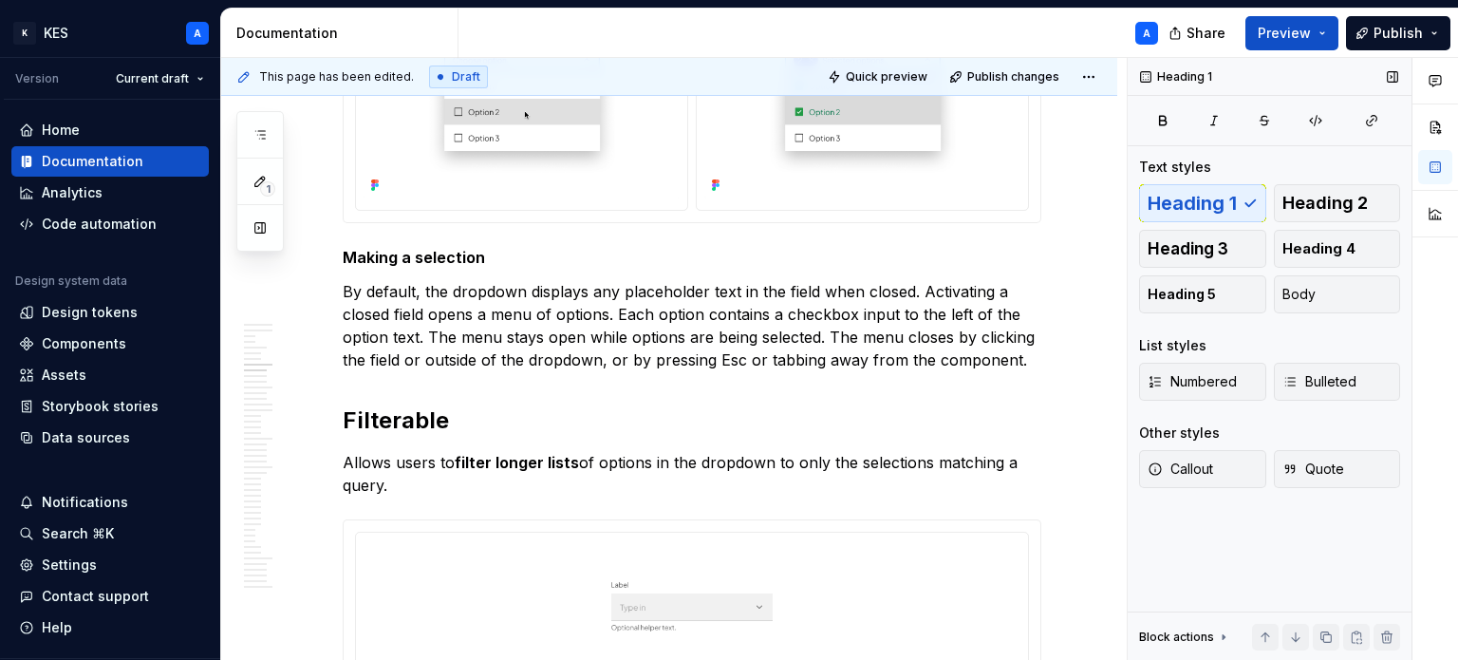
scroll to position [2891, 0]
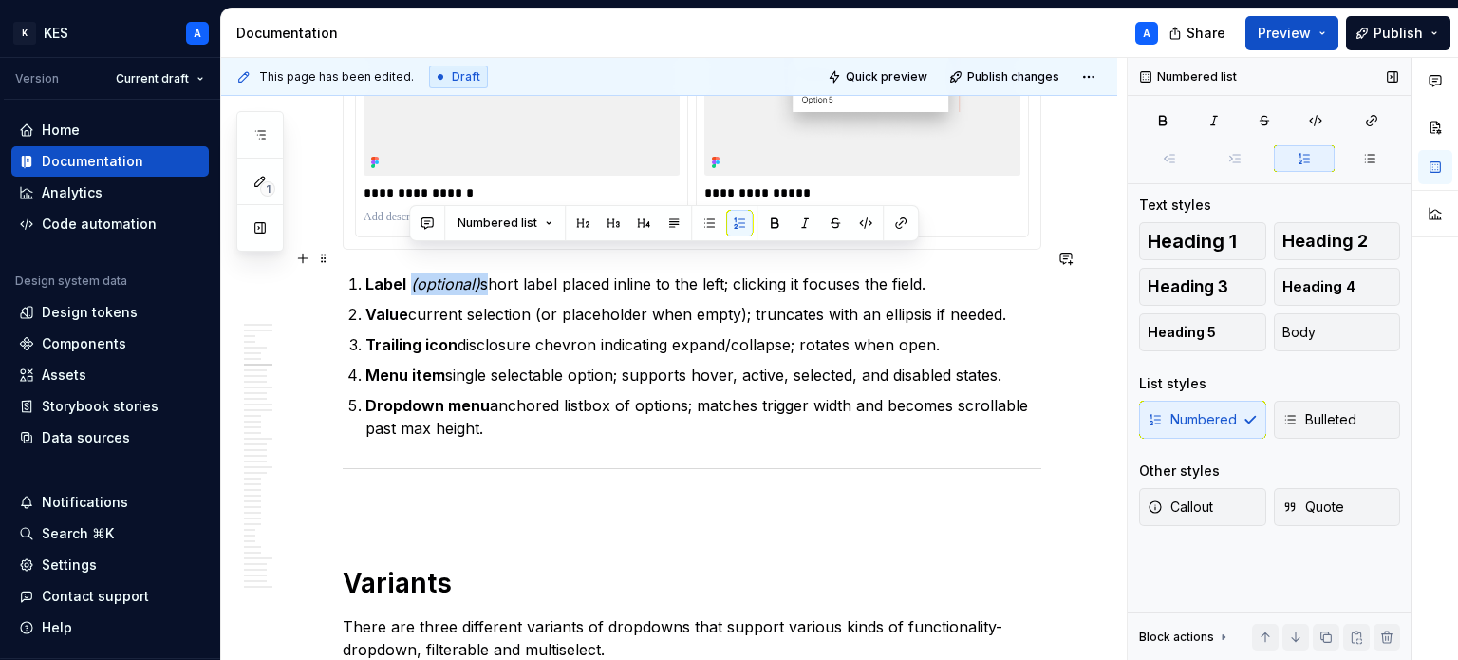
drag, startPoint x: 482, startPoint y: 259, endPoint x: 410, endPoint y: 258, distance: 72.1
click at [410, 272] on p "Label (optional) short label placed inline to the left; clicking it focuses the…" at bounding box center [703, 283] width 676 height 23
click at [450, 303] on p "Value current selection (or placeholder when empty); truncates with an ellipsis…" at bounding box center [703, 314] width 676 height 23
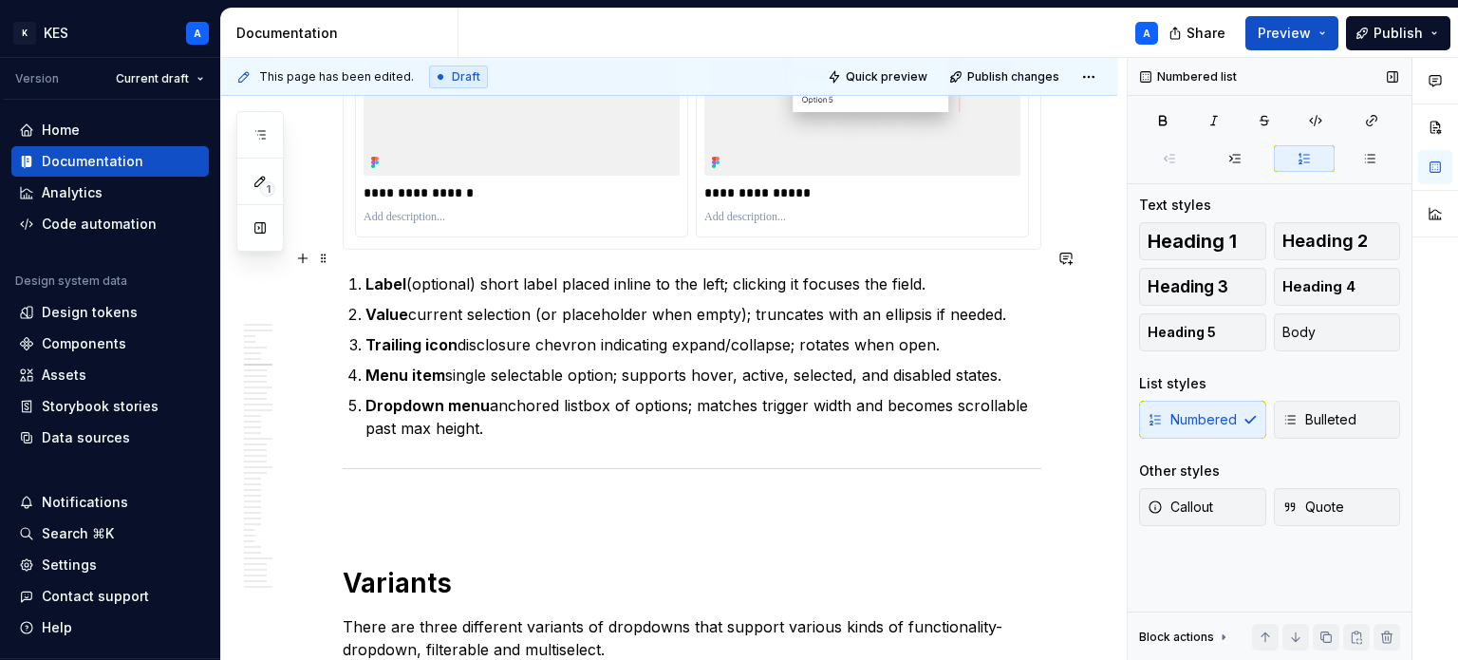
click at [476, 272] on p "Label (optional) short label placed inline to the left; clicking it focuses the…" at bounding box center [703, 283] width 676 height 23
click at [408, 303] on p "Value current selection (or placeholder when empty); truncates with an ellipsis…" at bounding box center [703, 314] width 676 height 23
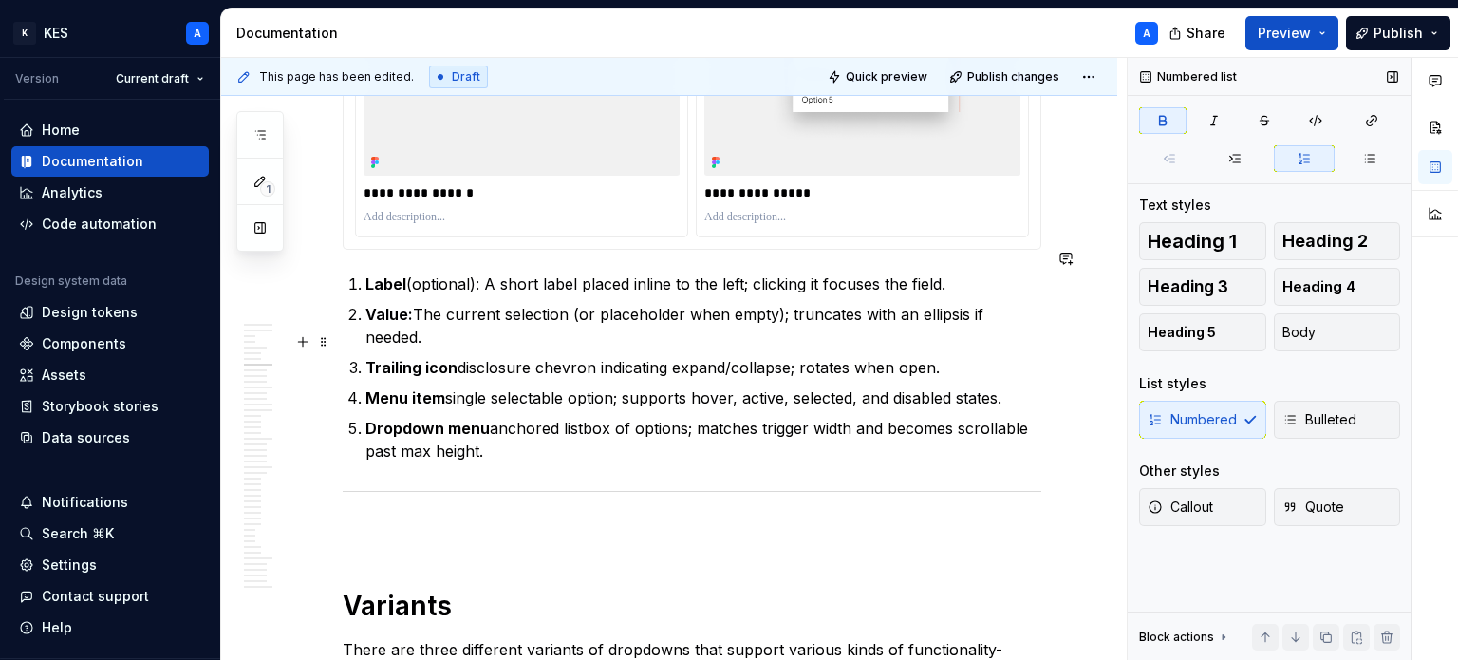
click at [455, 356] on p "Trailing icon disclosure chevron indicating expand/collapse; rotates when open." at bounding box center [703, 367] width 676 height 23
click at [442, 386] on p "Menu item single selectable option; supports hover, active, selected, and disab…" at bounding box center [703, 397] width 676 height 23
click at [489, 417] on p "Dropdown menu anchored listbox of options; matches trigger width and becomes sc…" at bounding box center [703, 440] width 676 height 46
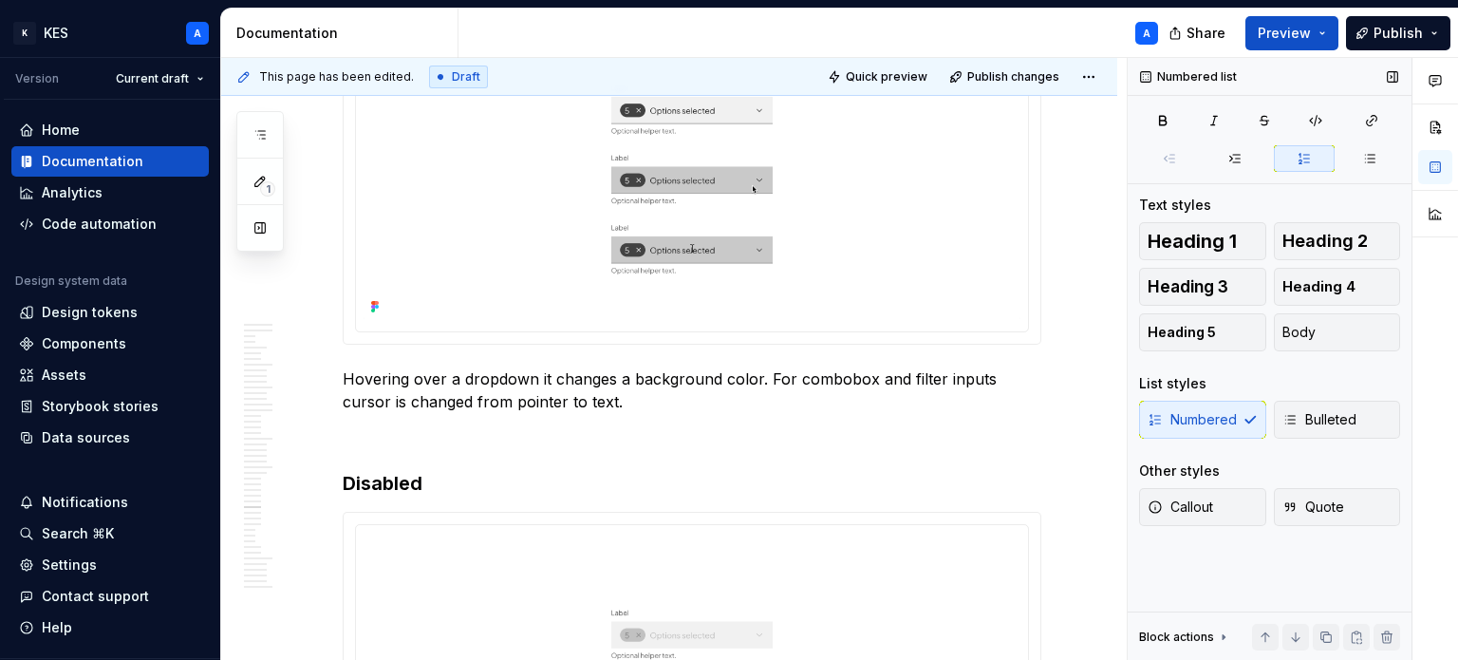
scroll to position [12731, 0]
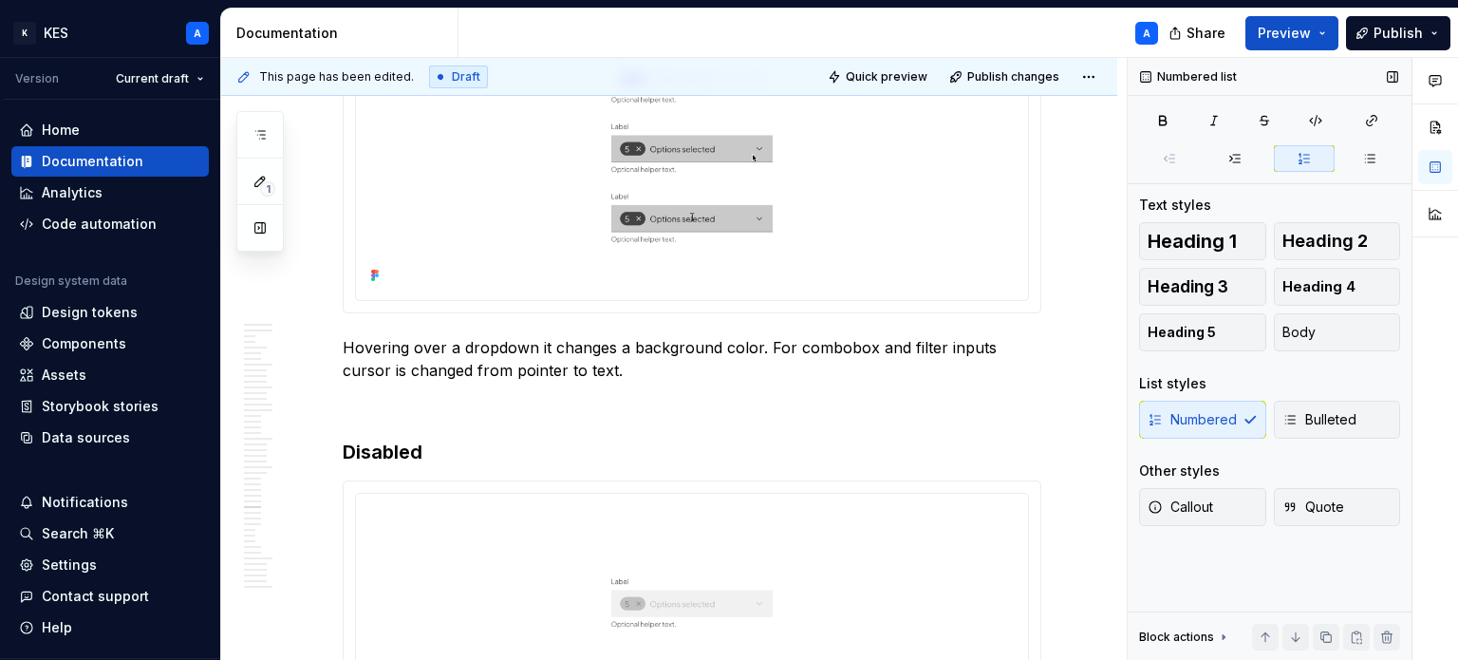
type textarea "*"
